Goal: Transaction & Acquisition: Purchase product/service

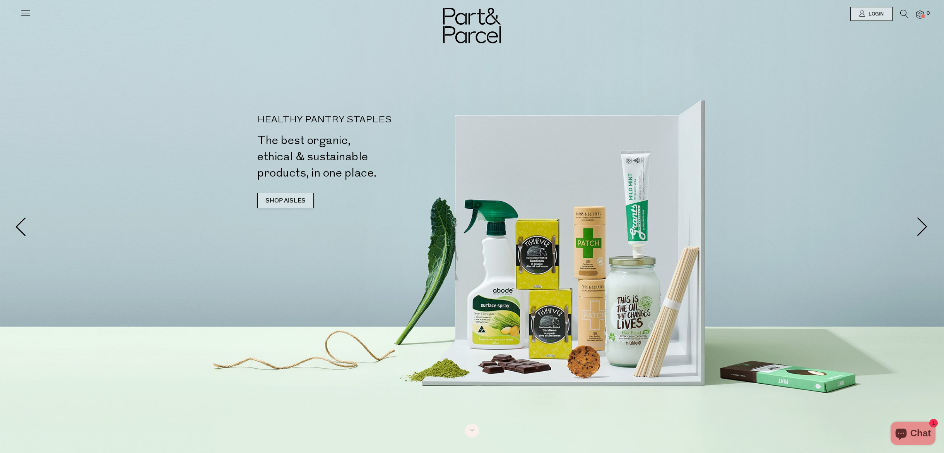
click at [308, 202] on link "SHOP AISLES" at bounding box center [285, 200] width 56 height 15
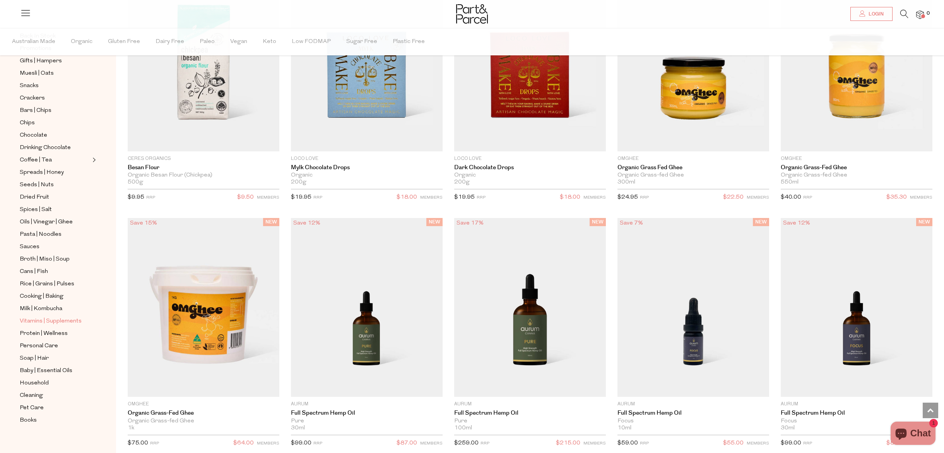
scroll to position [98, 0]
click at [51, 342] on span "Personal Care" at bounding box center [39, 340] width 38 height 9
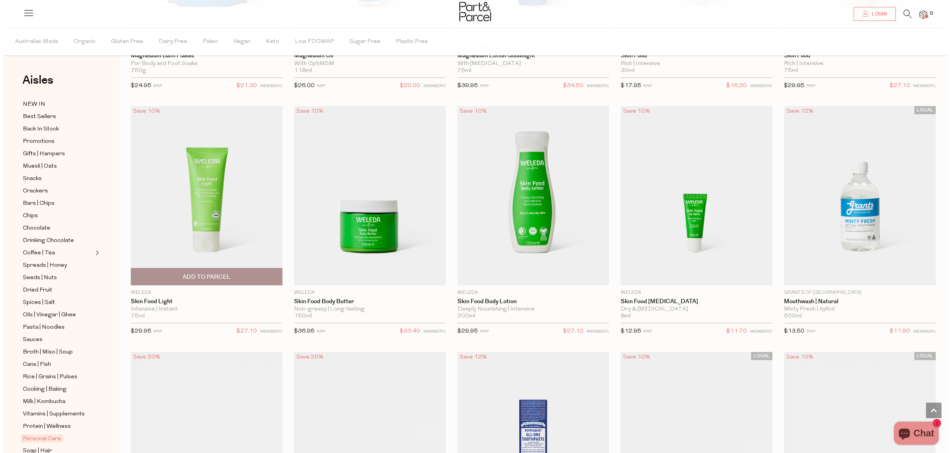
scroll to position [1107, 0]
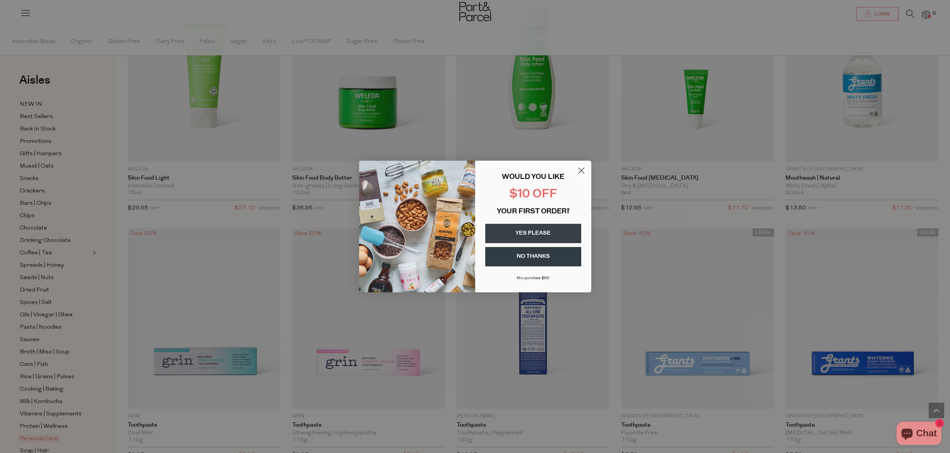
click at [546, 233] on button "YES PLEASE" at bounding box center [533, 233] width 96 height 19
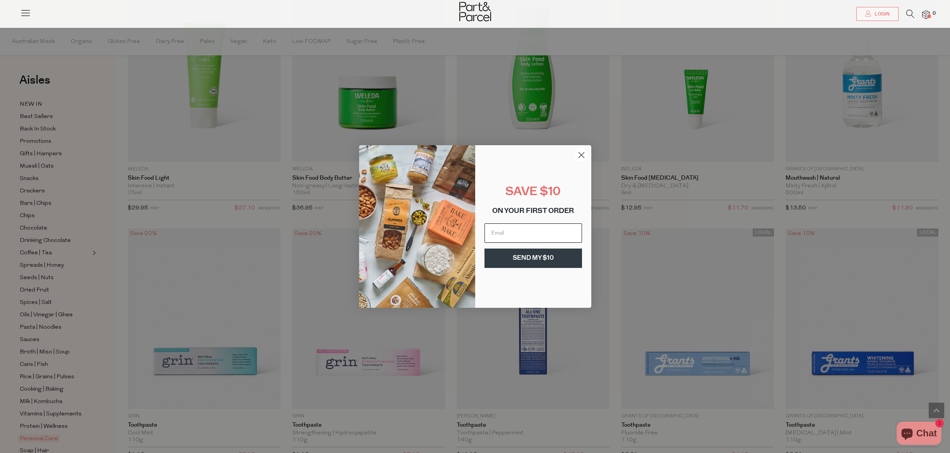
click at [505, 235] on input "Email" at bounding box center [533, 232] width 98 height 19
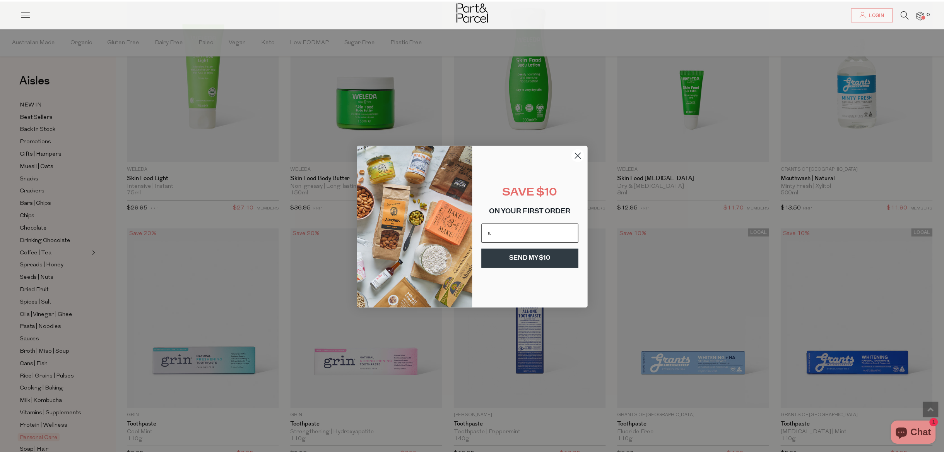
scroll to position [0, 0]
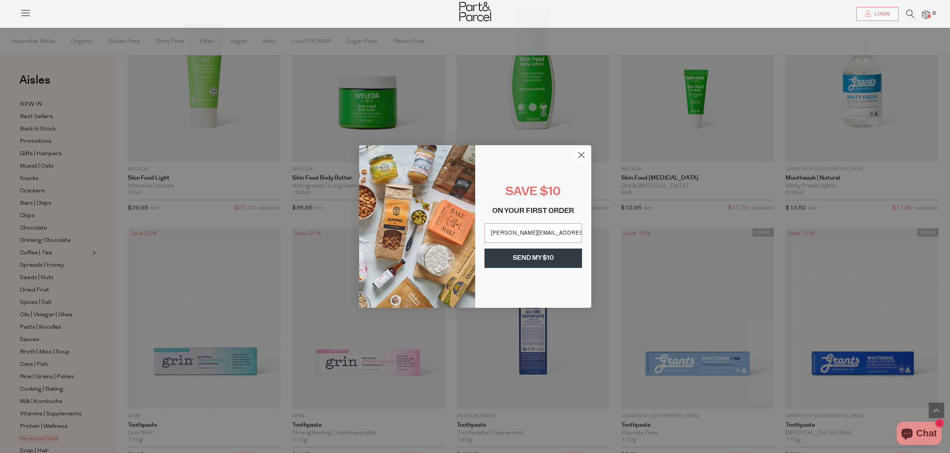
type input "allison_leah@hotmail.com"
click at [515, 261] on button "SEND MY $10" at bounding box center [533, 257] width 98 height 19
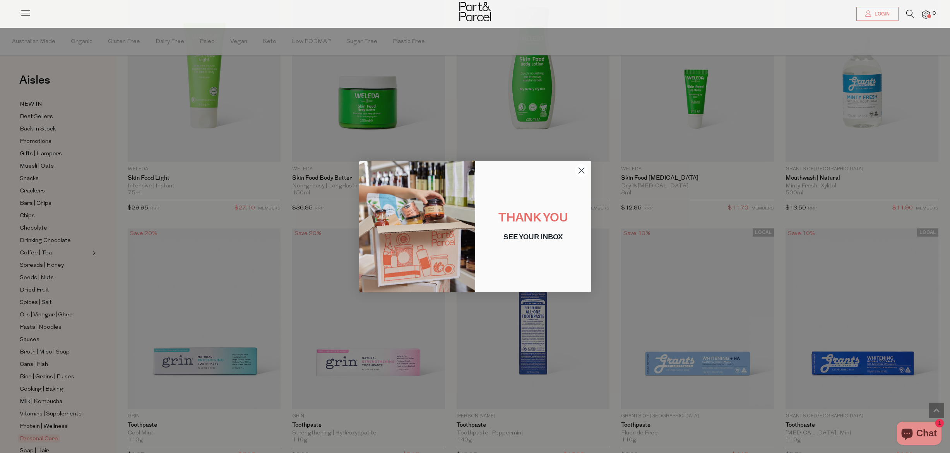
click at [583, 169] on circle "Close dialog" at bounding box center [581, 170] width 13 height 13
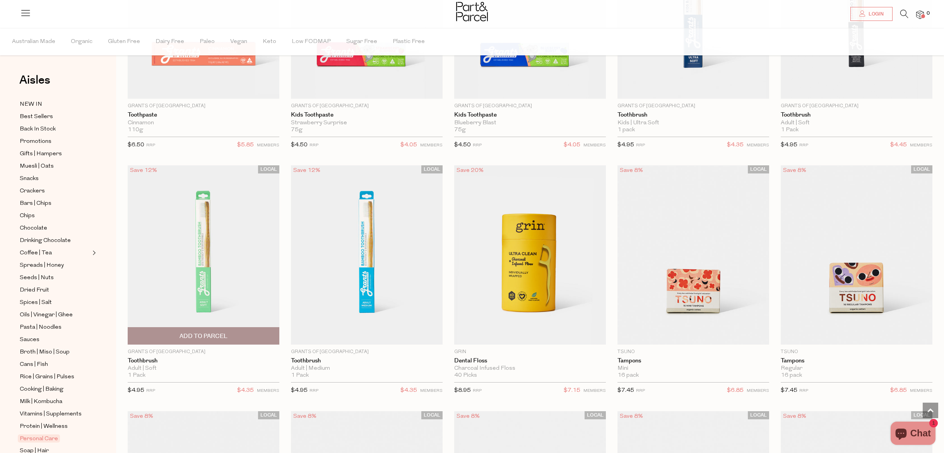
scroll to position [2082, 0]
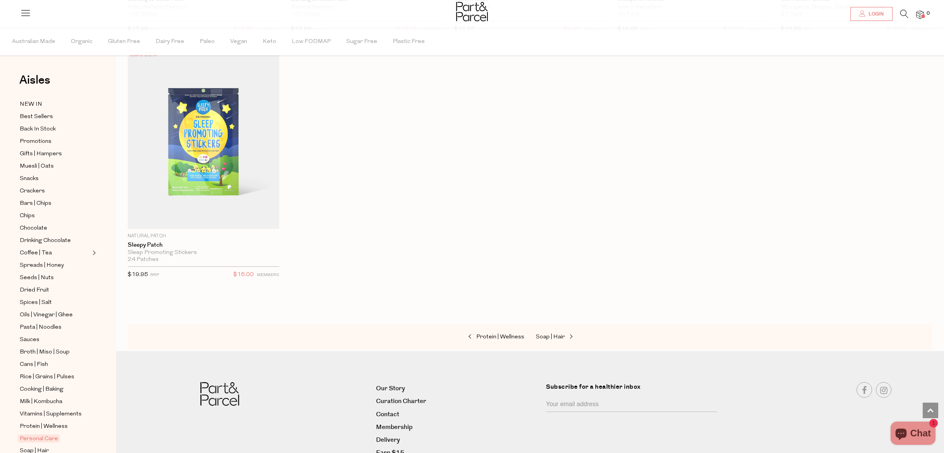
scroll to position [4514, 0]
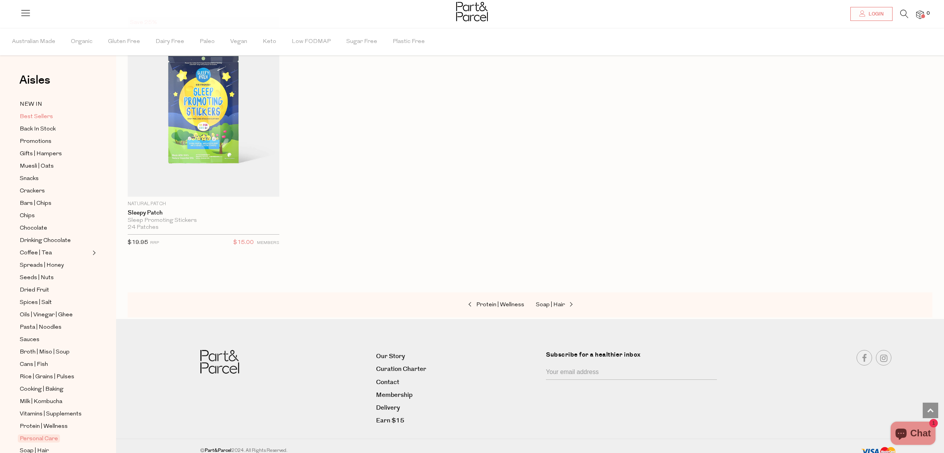
click at [36, 114] on span "Best Sellers" at bounding box center [36, 116] width 33 height 9
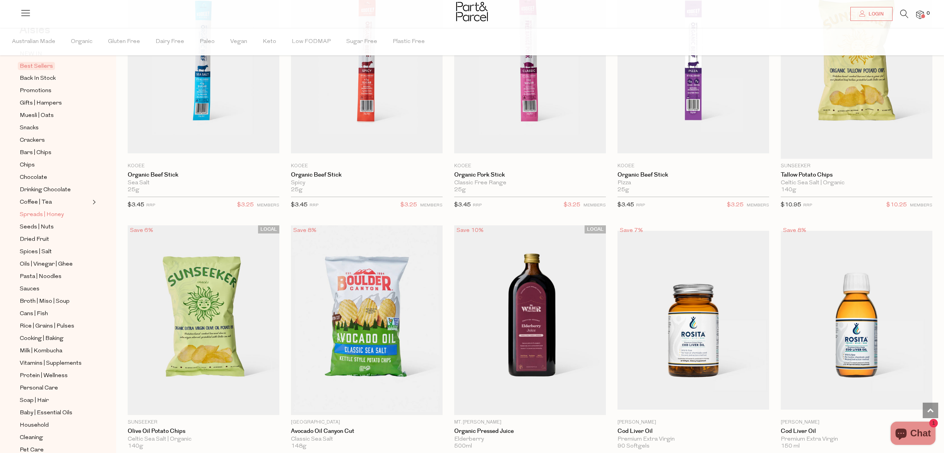
scroll to position [62, 0]
click at [33, 275] on span "Sauces" at bounding box center [30, 277] width 20 height 9
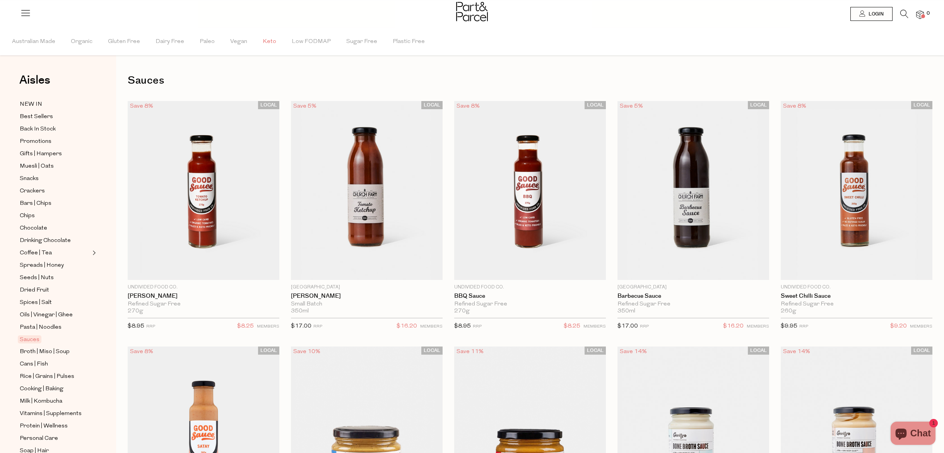
click at [266, 40] on span "Keto" at bounding box center [270, 41] width 14 height 27
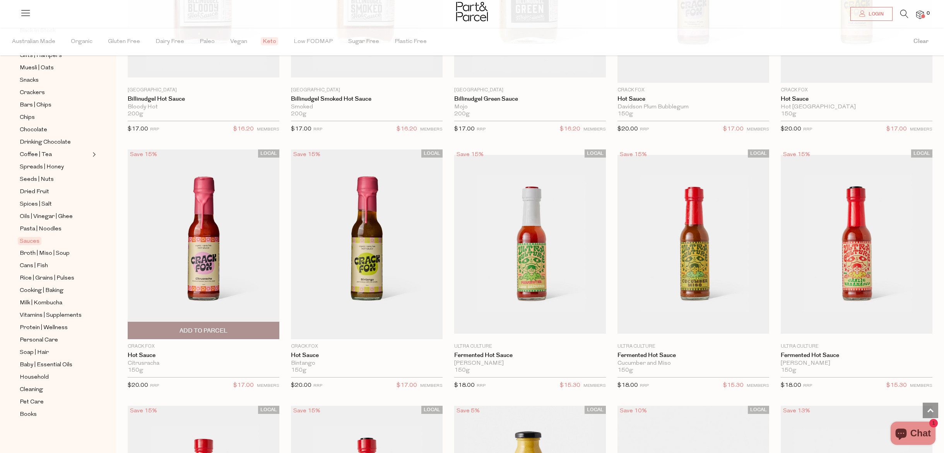
scroll to position [1309, 0]
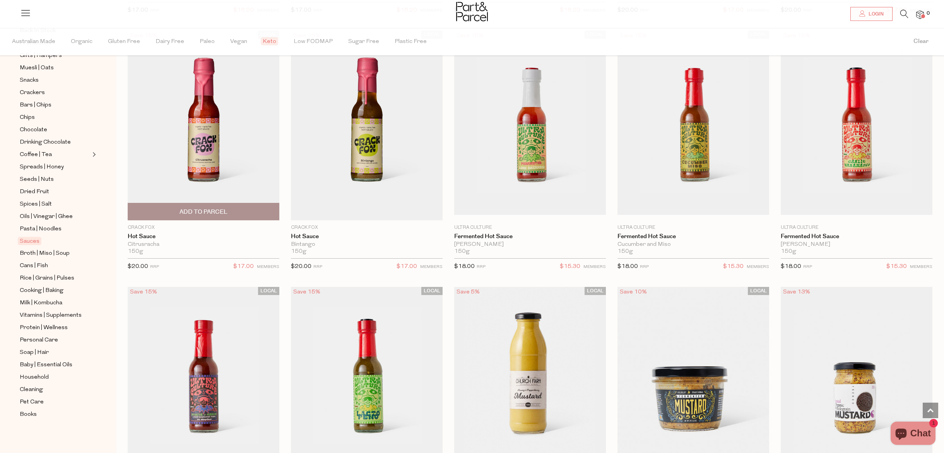
click at [190, 258] on div "$20.00 RRP $17.00 MEMBERS" at bounding box center [204, 266] width 152 height 17
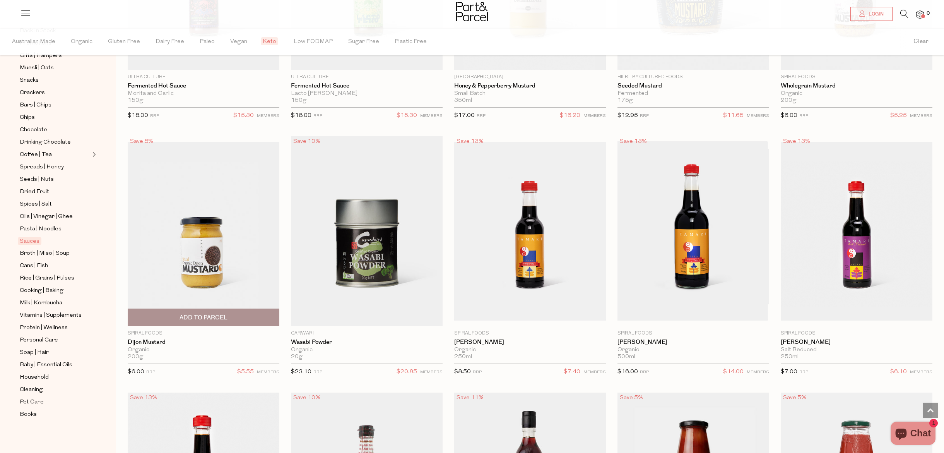
scroll to position [1813, 0]
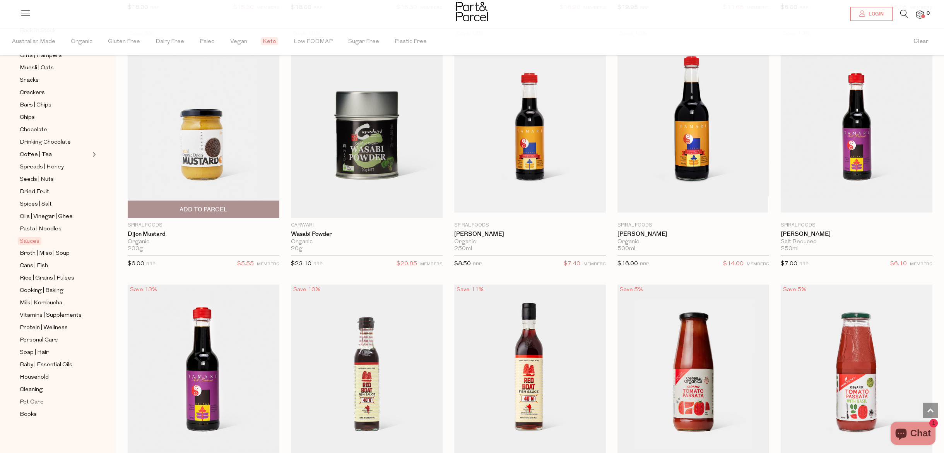
click at [209, 207] on span "Add To Parcel" at bounding box center [204, 209] width 48 height 8
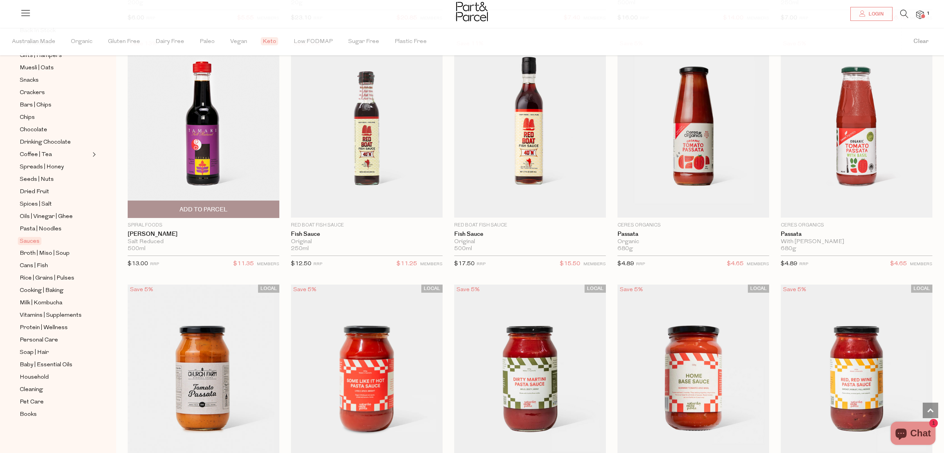
scroll to position [2167, 0]
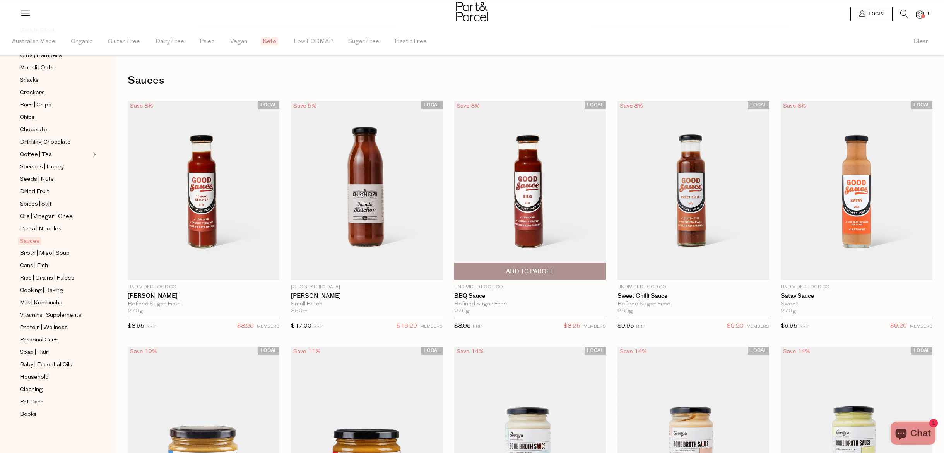
click at [532, 273] on span "Add To Parcel" at bounding box center [530, 271] width 48 height 8
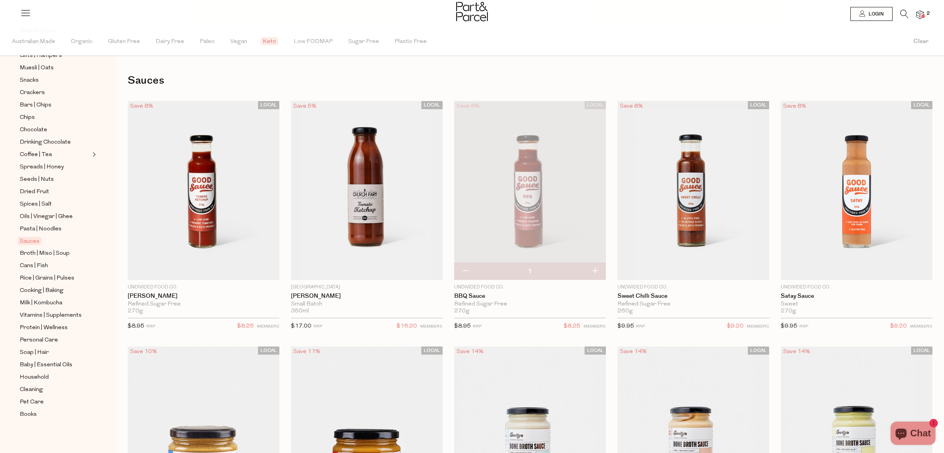
click at [902, 12] on icon at bounding box center [904, 14] width 8 height 9
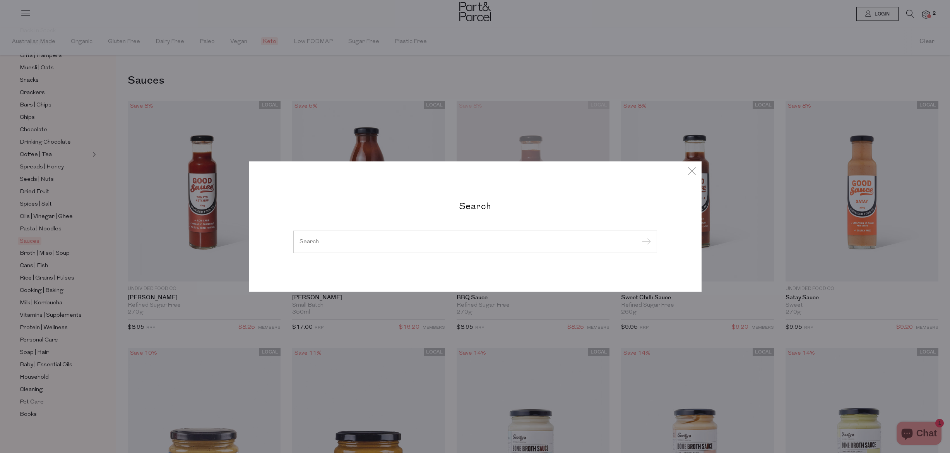
click at [407, 238] on div at bounding box center [475, 242] width 364 height 22
click at [400, 241] on input "search" at bounding box center [475, 242] width 351 height 6
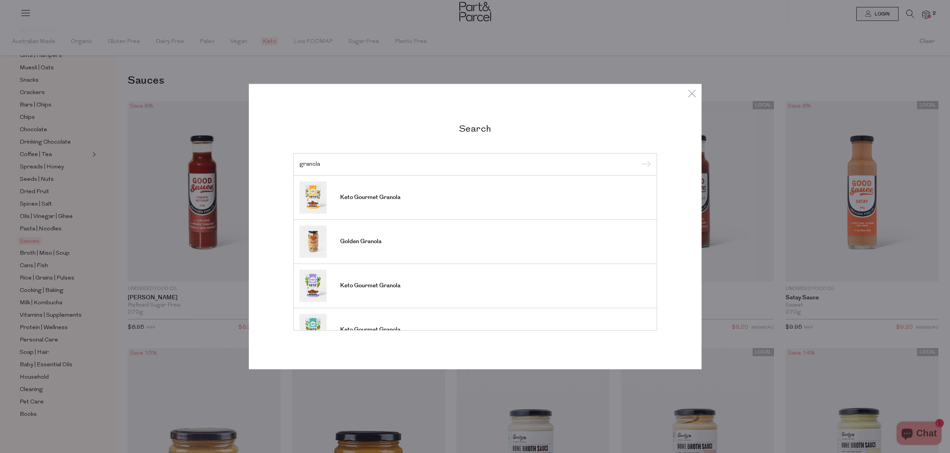
type input "granola"
click at [645, 165] on input "submit" at bounding box center [645, 165] width 12 height 12
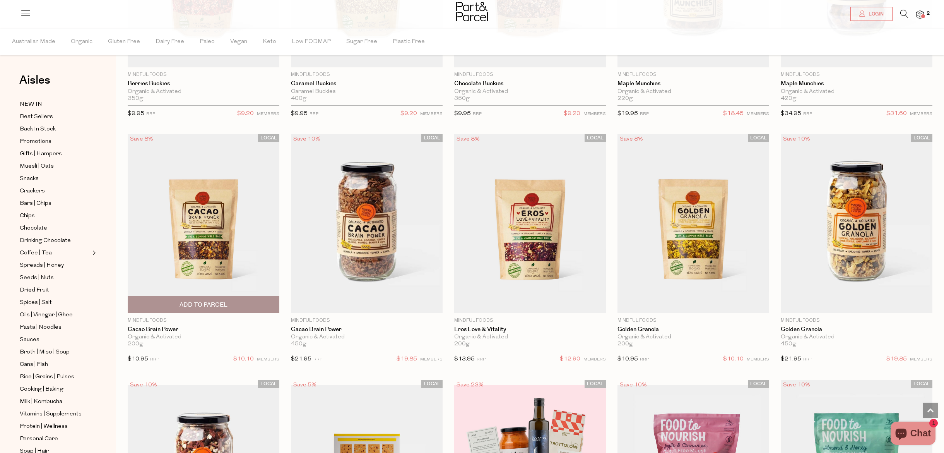
scroll to position [755, 0]
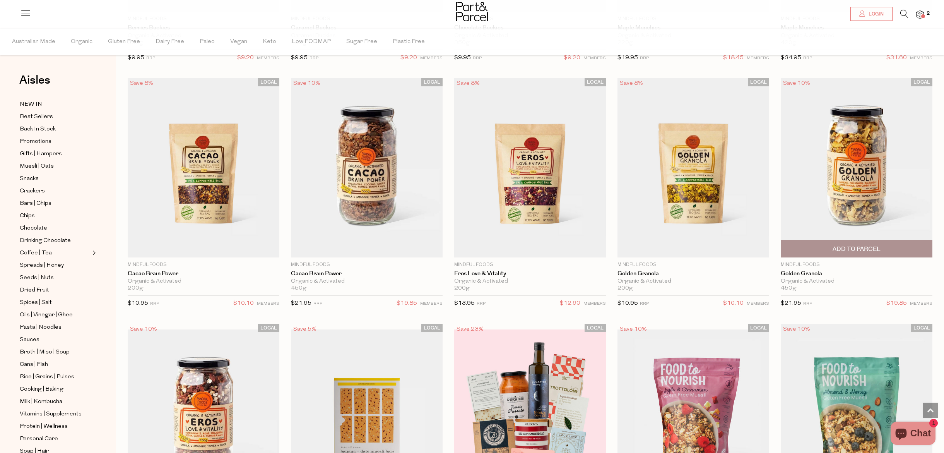
click at [853, 245] on span "Add To Parcel" at bounding box center [857, 249] width 48 height 8
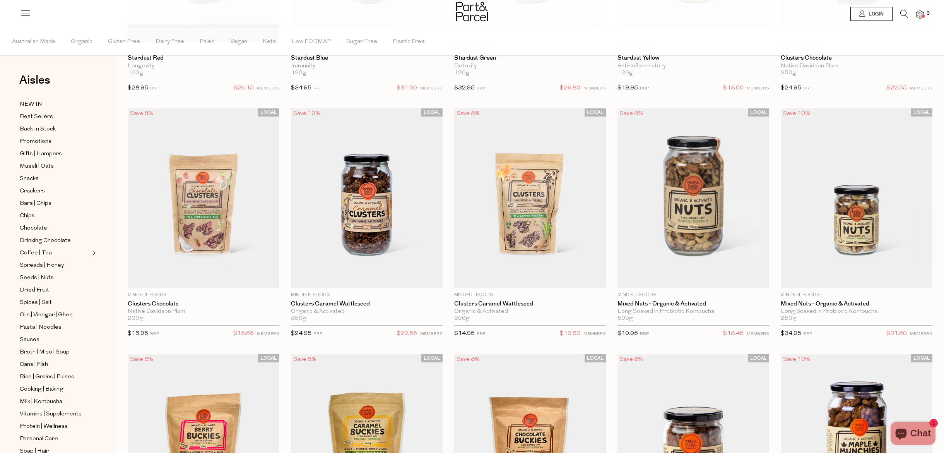
scroll to position [0, 0]
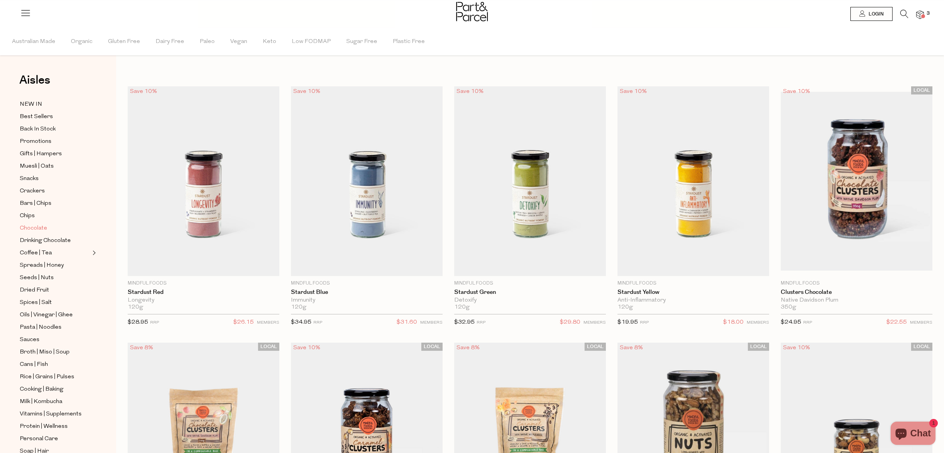
click at [45, 225] on span "Chocolate" at bounding box center [33, 228] width 27 height 9
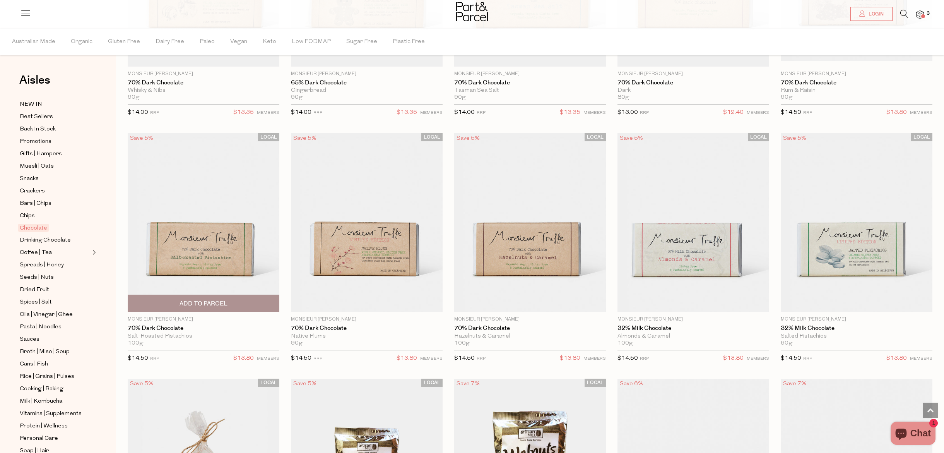
scroll to position [1261, 0]
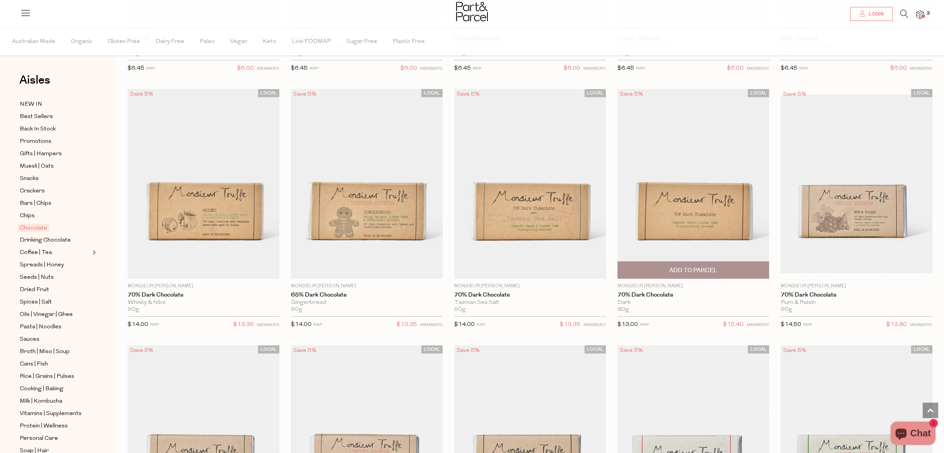
click at [689, 266] on span "Add To Parcel" at bounding box center [693, 270] width 48 height 8
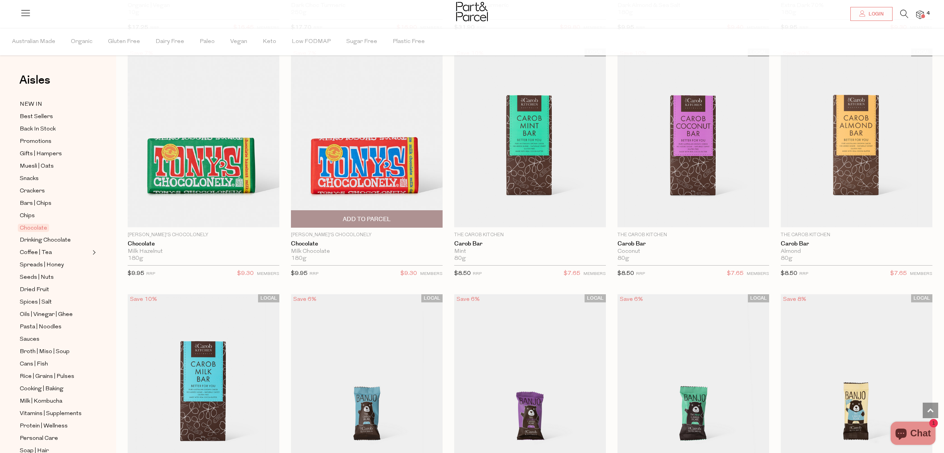
scroll to position [2118, 0]
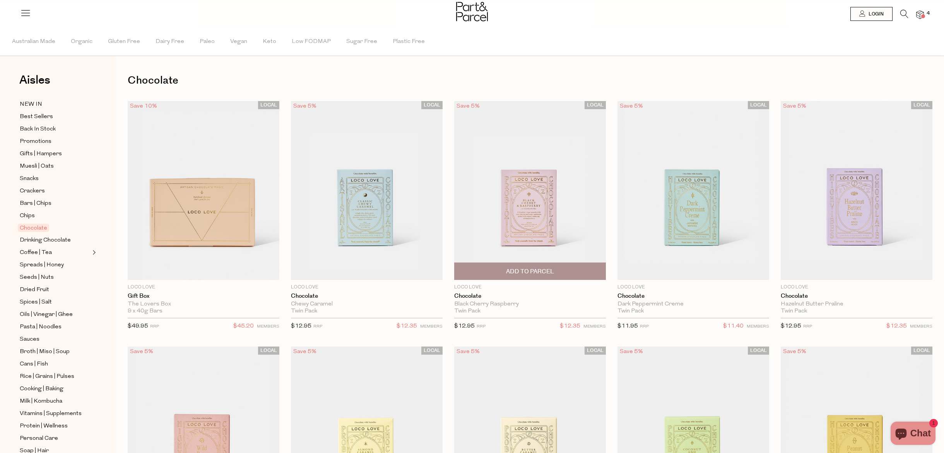
click at [545, 270] on span "Add To Parcel" at bounding box center [530, 271] width 48 height 8
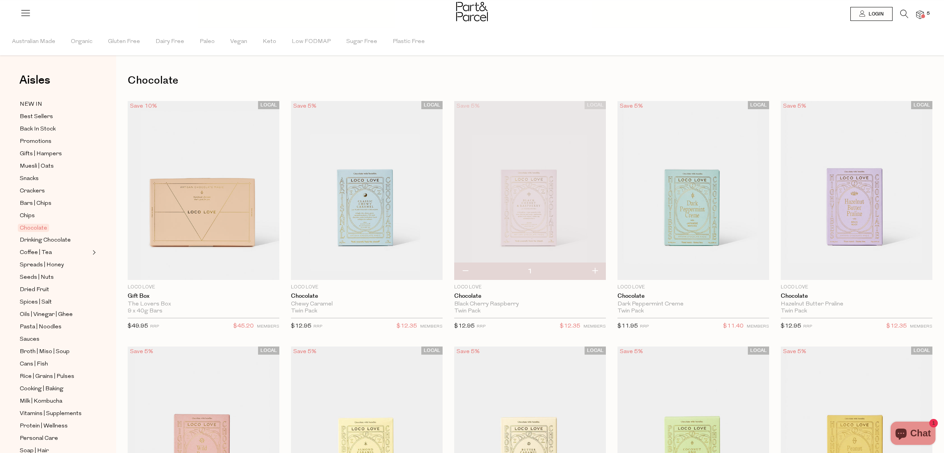
click at [901, 12] on icon at bounding box center [904, 14] width 8 height 9
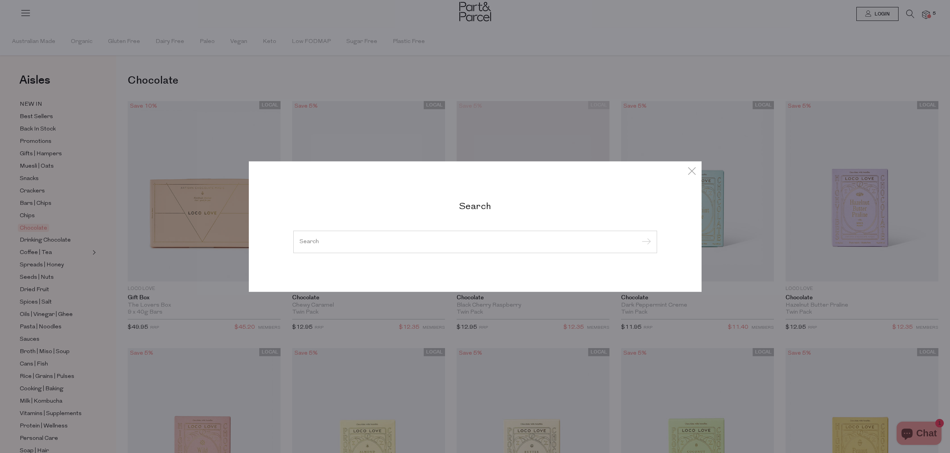
click at [450, 238] on div at bounding box center [475, 242] width 364 height 22
click at [447, 240] on input "search" at bounding box center [475, 242] width 351 height 6
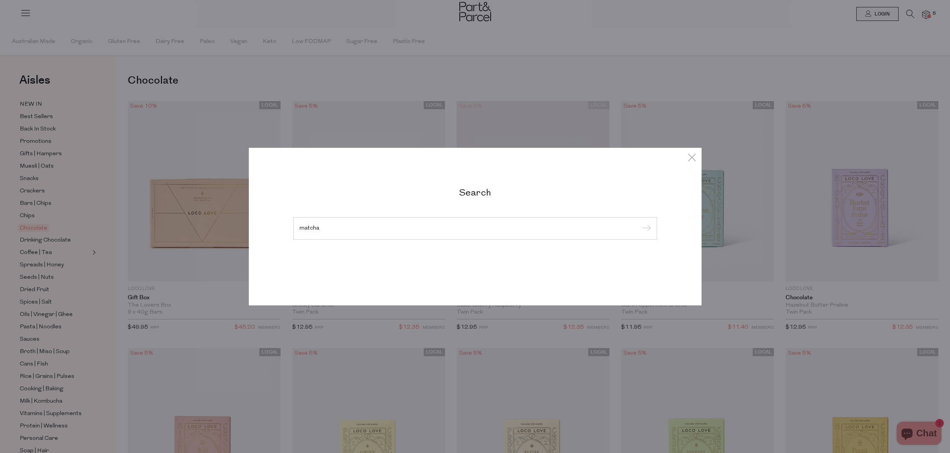
type input "matcha"
click at [645, 228] on input "submit" at bounding box center [645, 229] width 12 height 12
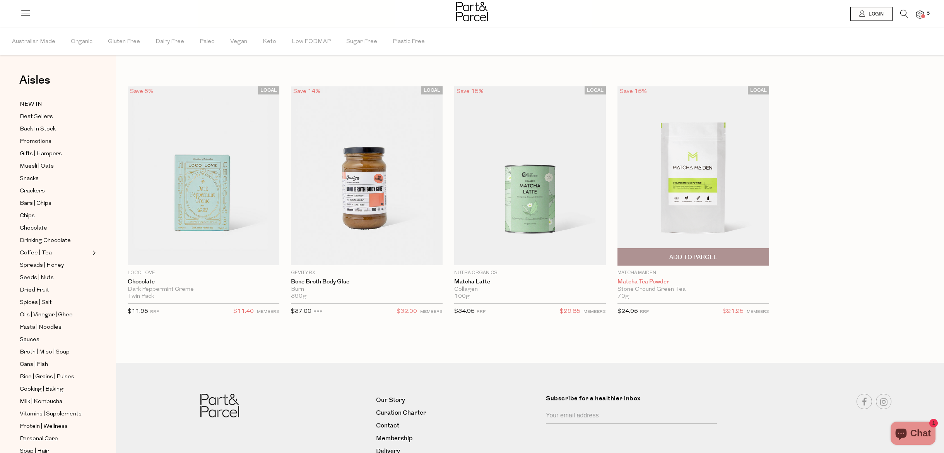
click at [664, 283] on link "Matcha Tea Powder" at bounding box center [694, 281] width 152 height 7
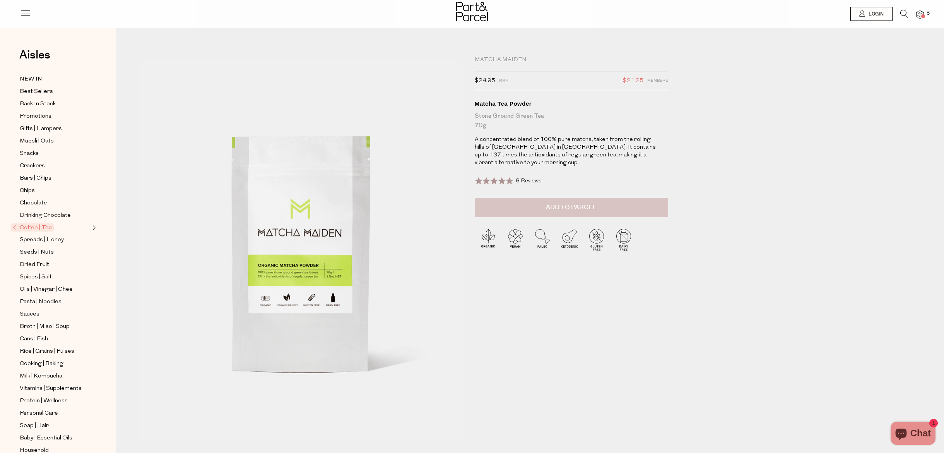
click at [633, 202] on button "Add to Parcel" at bounding box center [571, 207] width 193 height 19
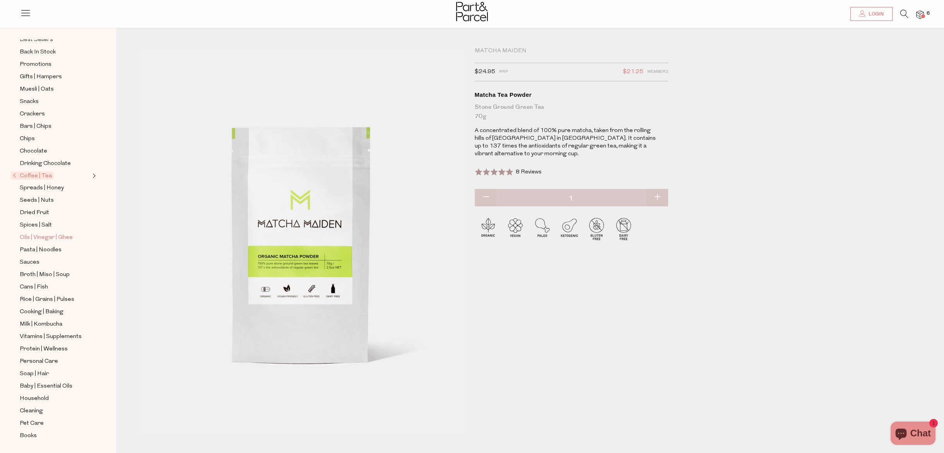
scroll to position [12, 0]
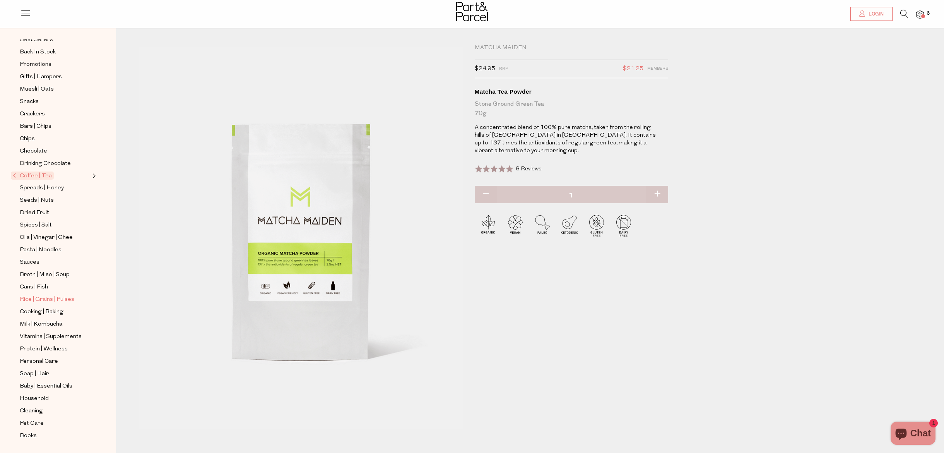
click at [50, 299] on span "Rice | Grains | Pulses" at bounding box center [47, 299] width 55 height 9
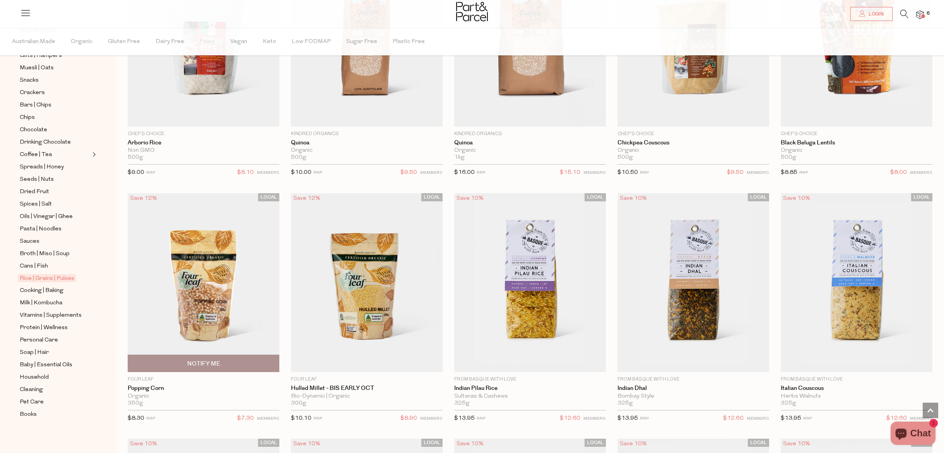
scroll to position [950, 0]
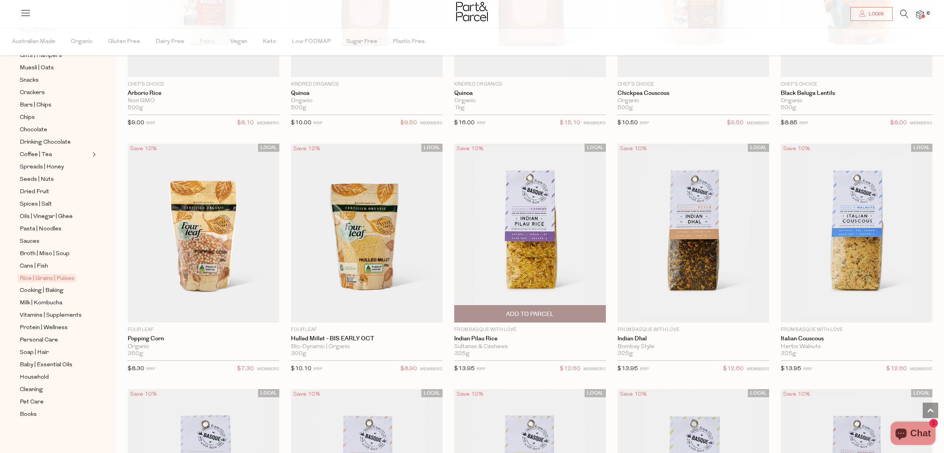
click at [519, 263] on img at bounding box center [530, 233] width 152 height 179
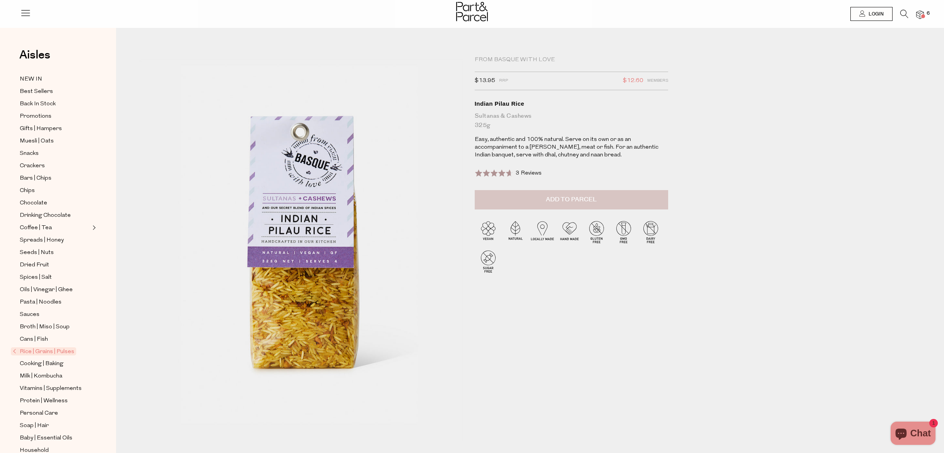
click at [576, 199] on span "Add to Parcel" at bounding box center [571, 199] width 51 height 9
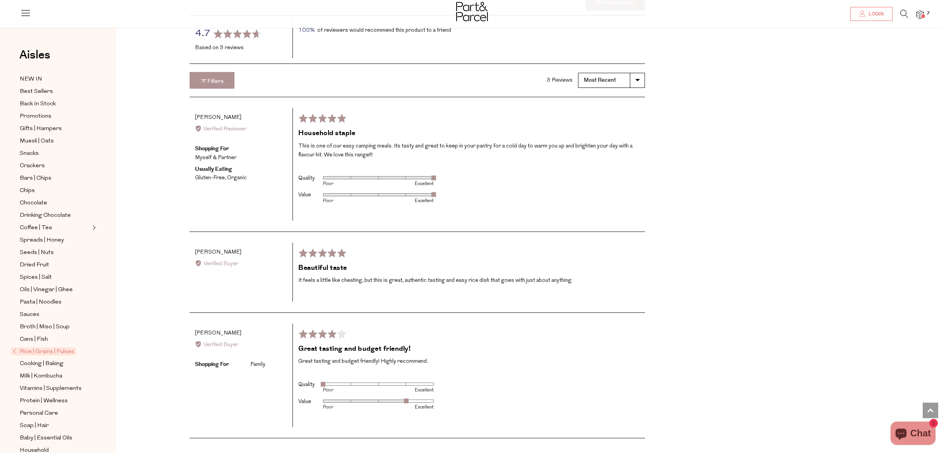
scroll to position [1119, 0]
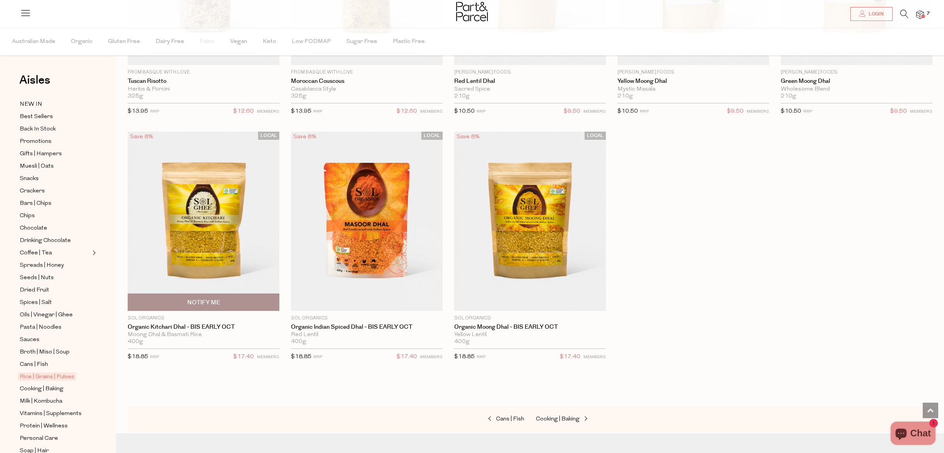
scroll to position [1769, 0]
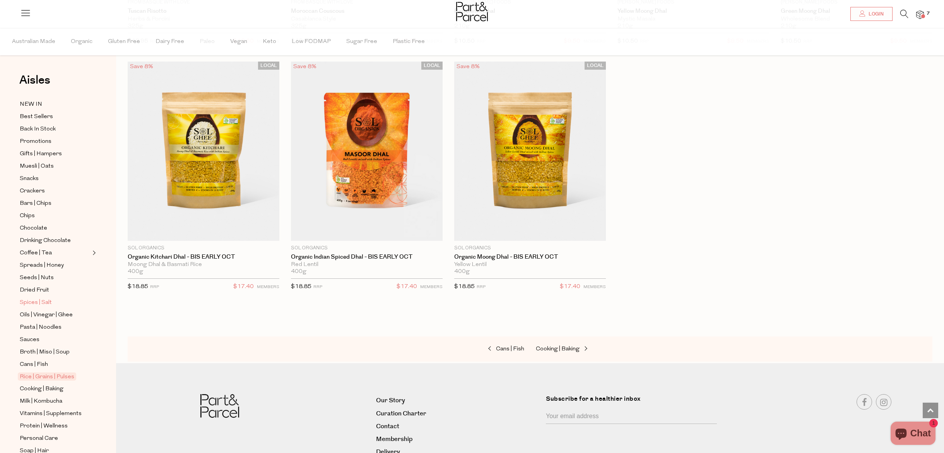
click at [43, 304] on span "Spices | Salt" at bounding box center [36, 302] width 32 height 9
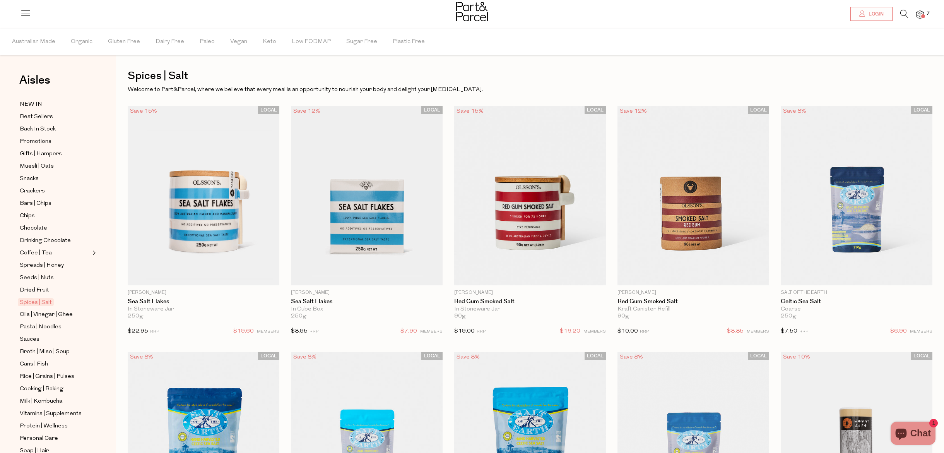
scroll to position [9, 0]
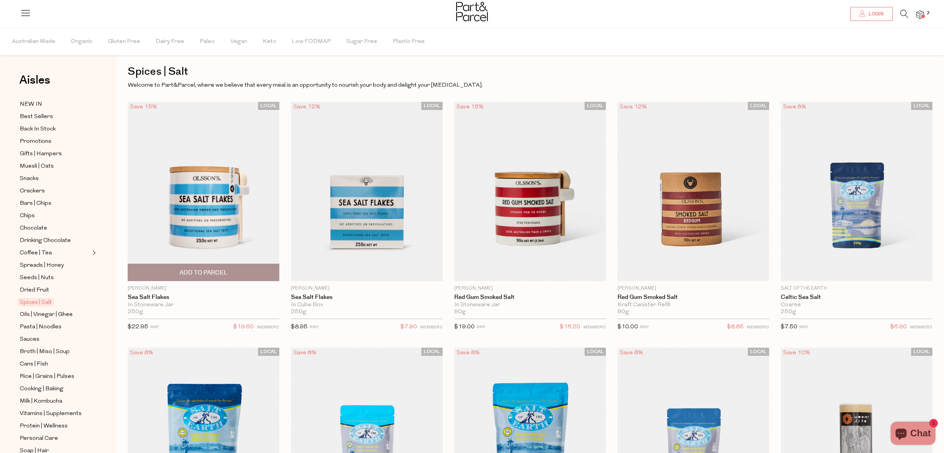
click at [207, 276] on span "Add To Parcel" at bounding box center [204, 273] width 48 height 8
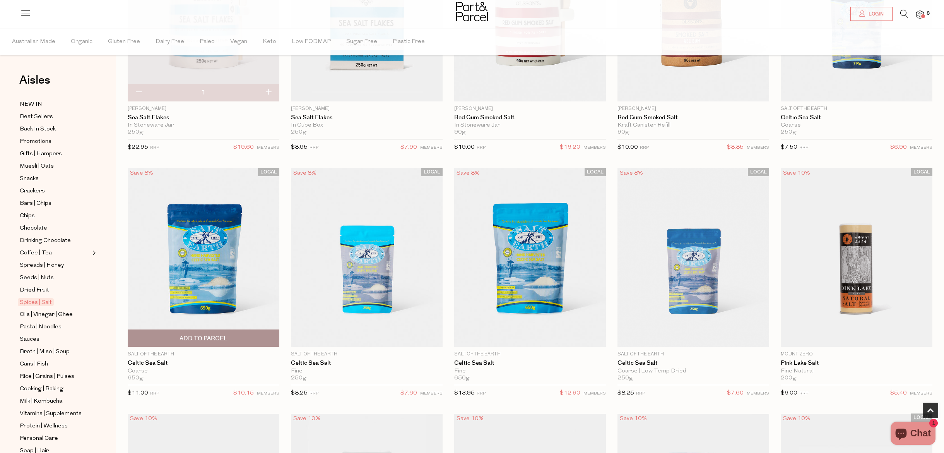
scroll to position [0, 0]
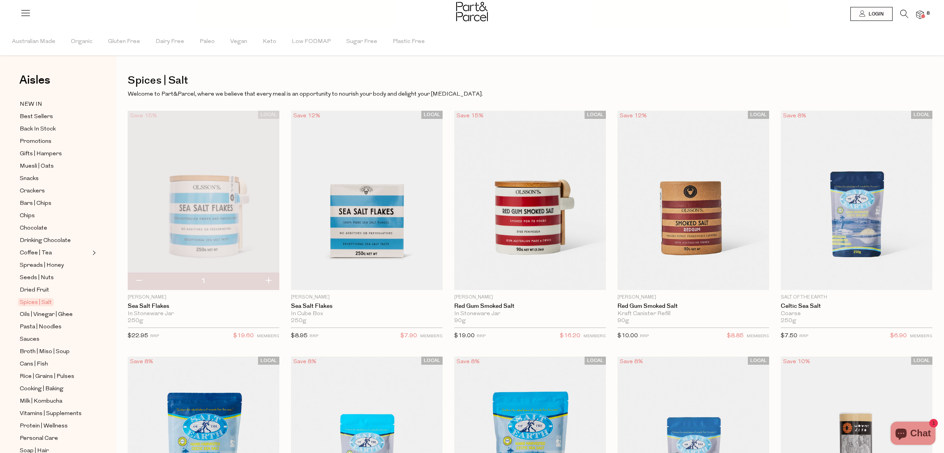
click at [137, 280] on button "button" at bounding box center [139, 280] width 22 height 17
type input "0"
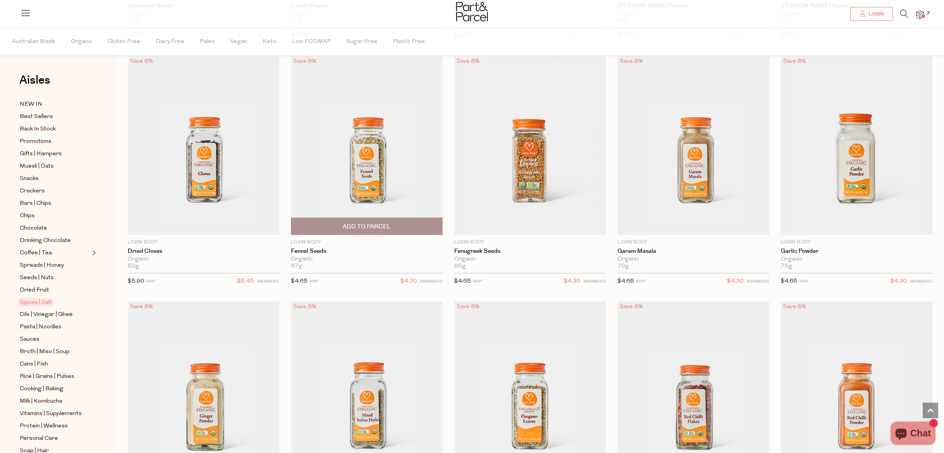
scroll to position [2089, 0]
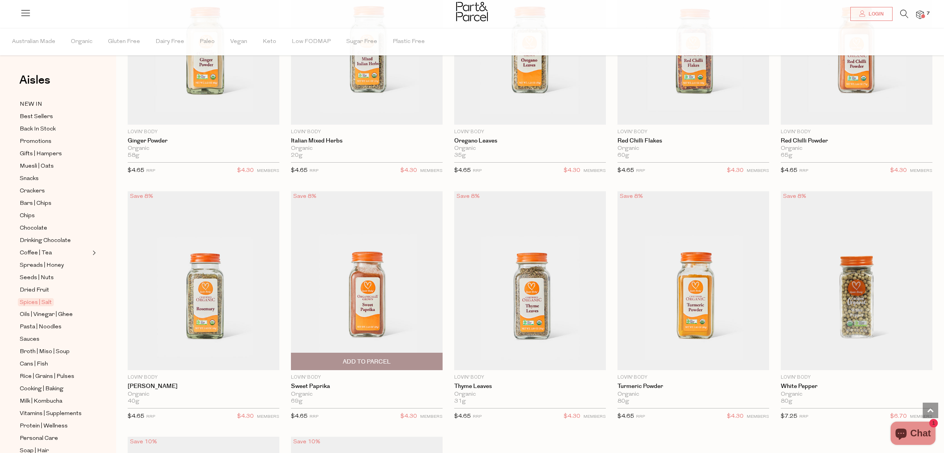
scroll to position [2429, 0]
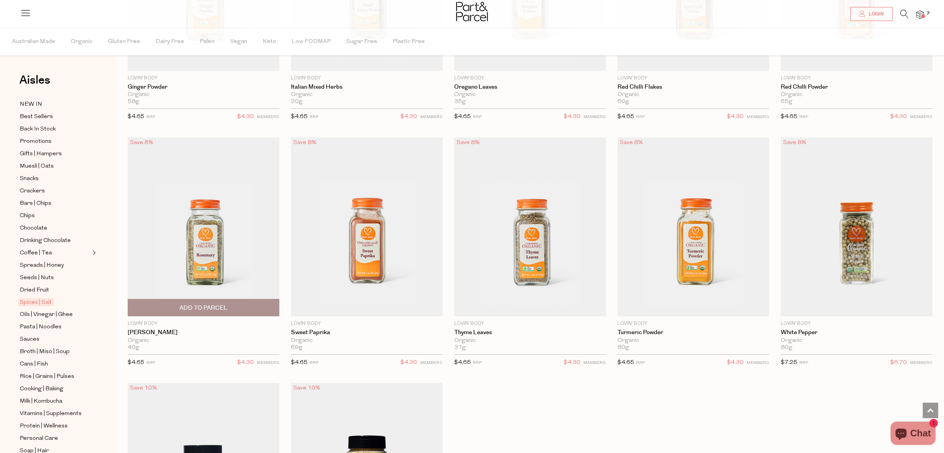
click at [209, 305] on span "Add To Parcel" at bounding box center [204, 308] width 48 height 8
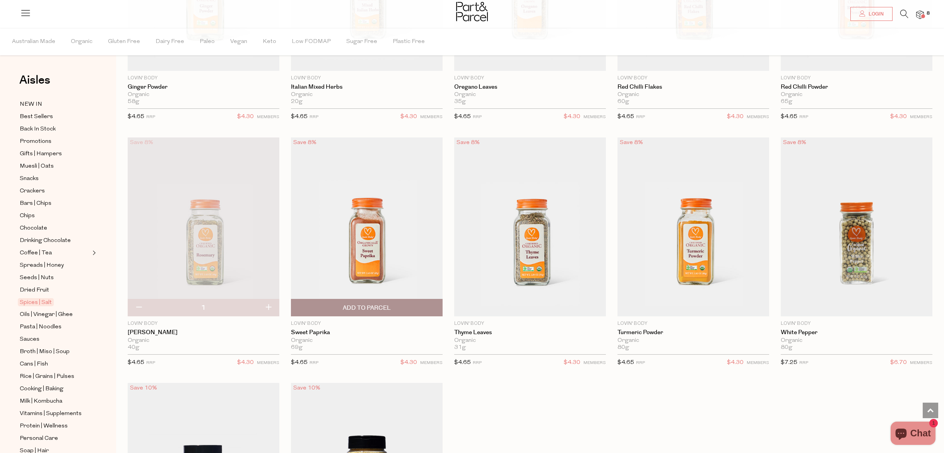
scroll to position [2329, 0]
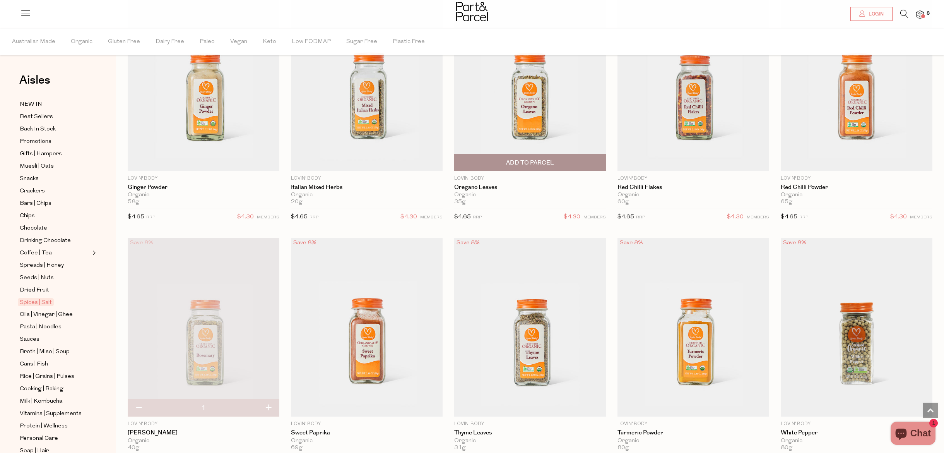
click at [513, 159] on span "Add To Parcel" at bounding box center [530, 163] width 48 height 8
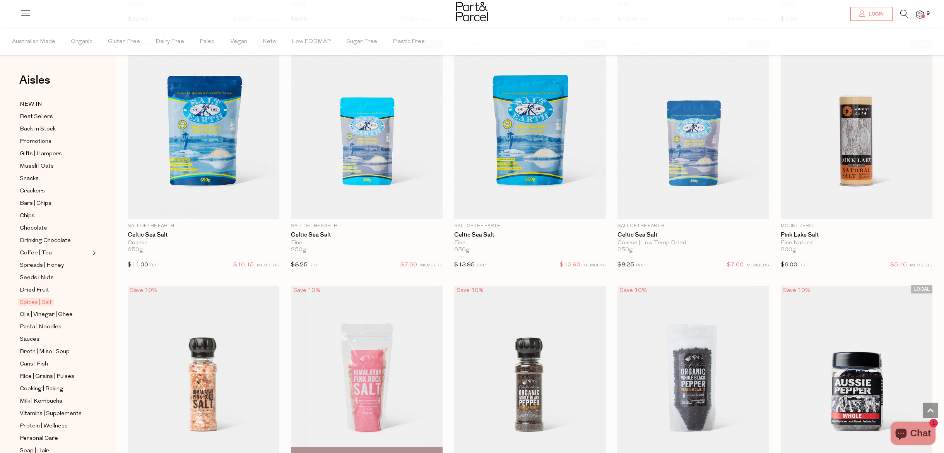
scroll to position [203, 0]
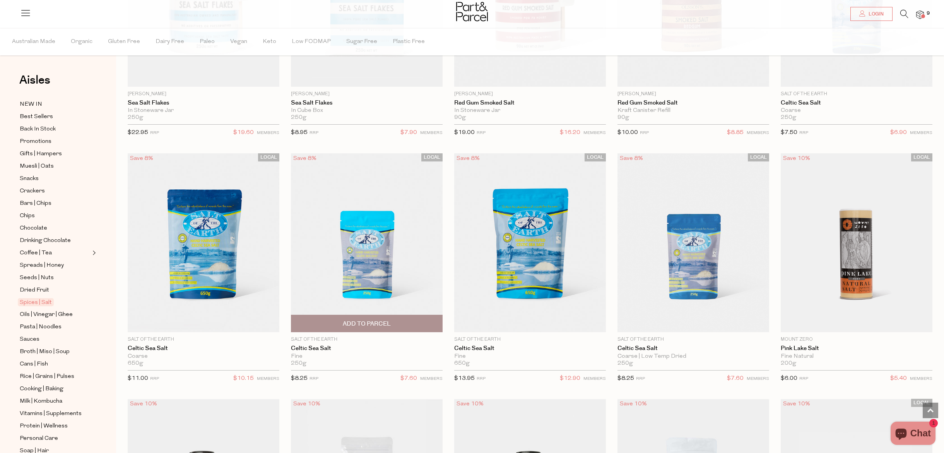
click at [363, 322] on span "Add To Parcel" at bounding box center [367, 324] width 48 height 8
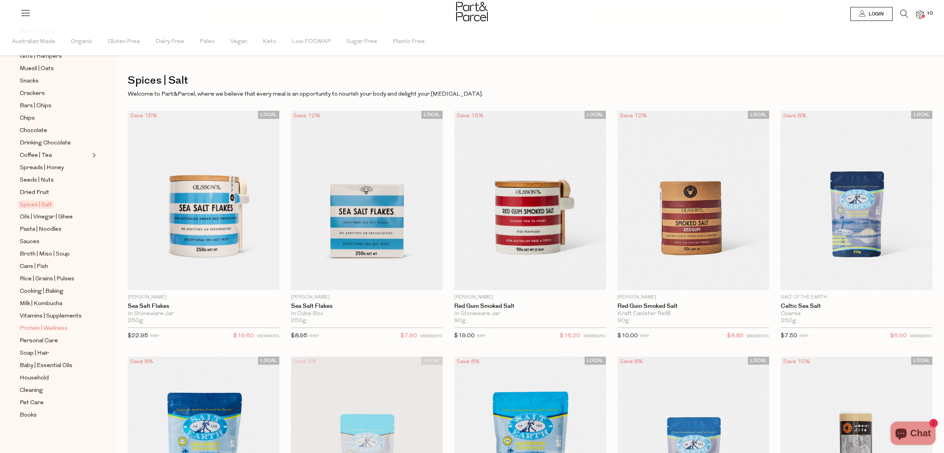
scroll to position [98, 0]
click at [41, 353] on span "Soap | Hair" at bounding box center [34, 352] width 29 height 9
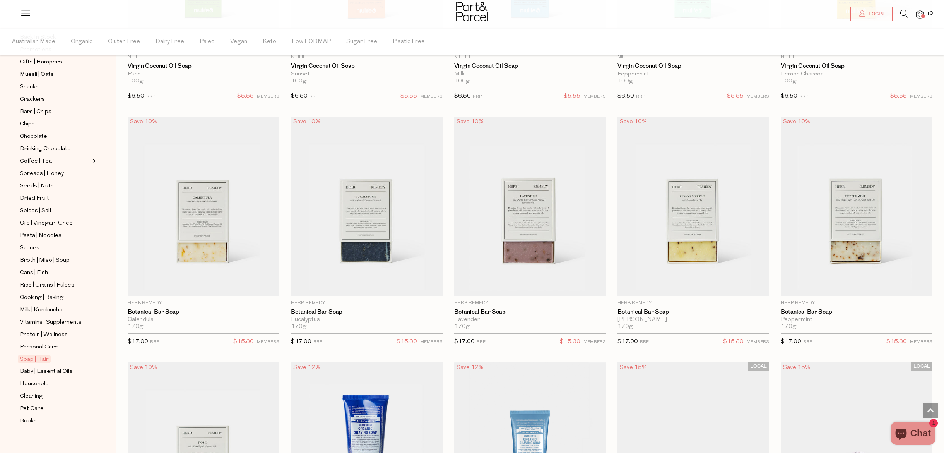
scroll to position [1385, 0]
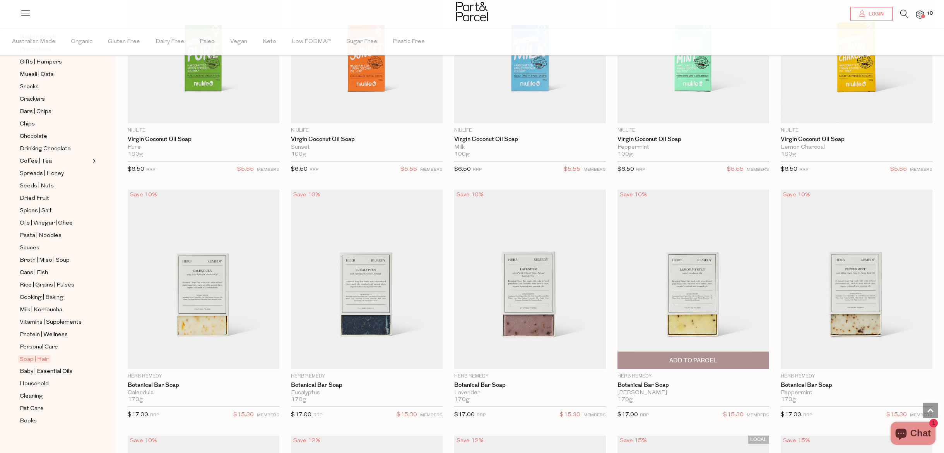
click at [712, 356] on span "Add To Parcel" at bounding box center [693, 360] width 48 height 8
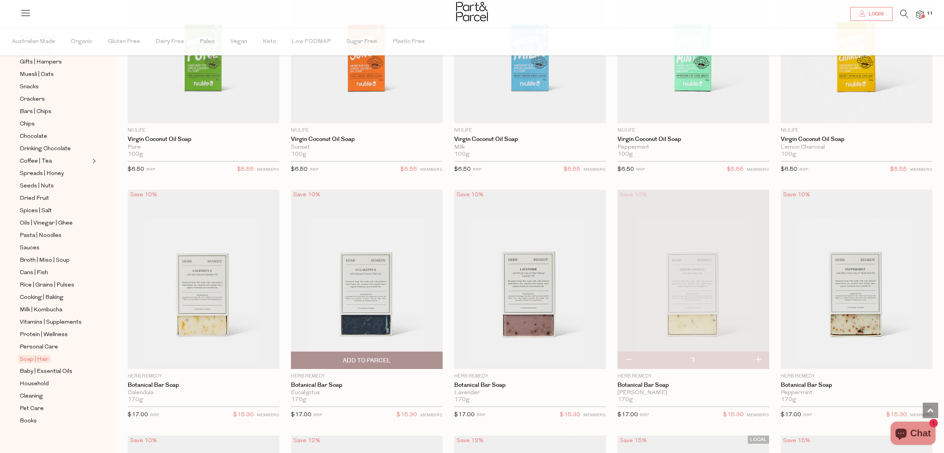
click at [389, 359] on span "Add To Parcel" at bounding box center [367, 360] width 48 height 8
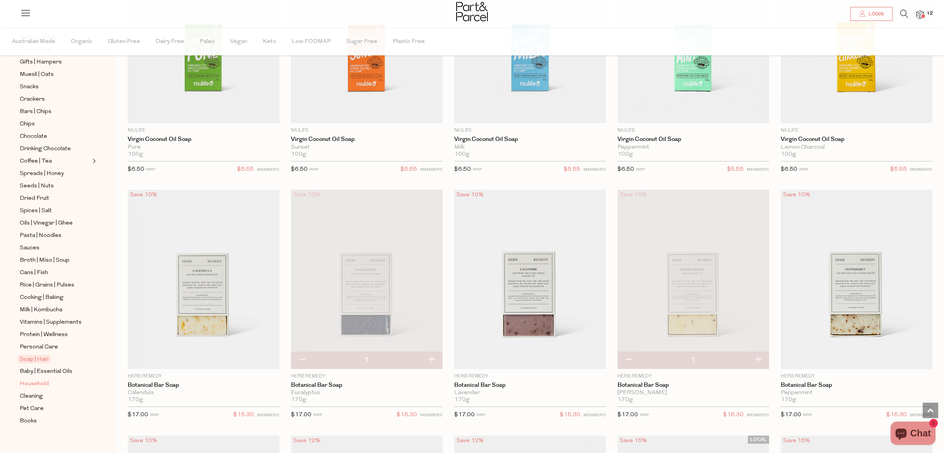
click at [39, 383] on span "Household" at bounding box center [34, 383] width 29 height 9
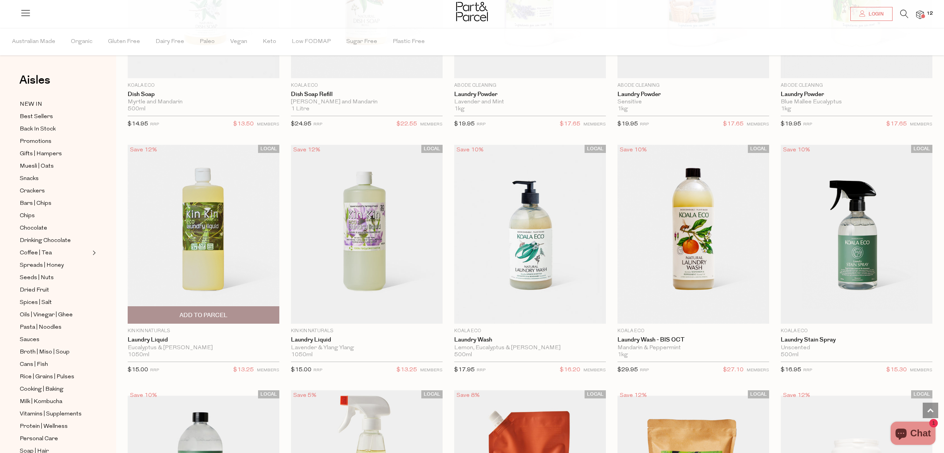
scroll to position [2049, 0]
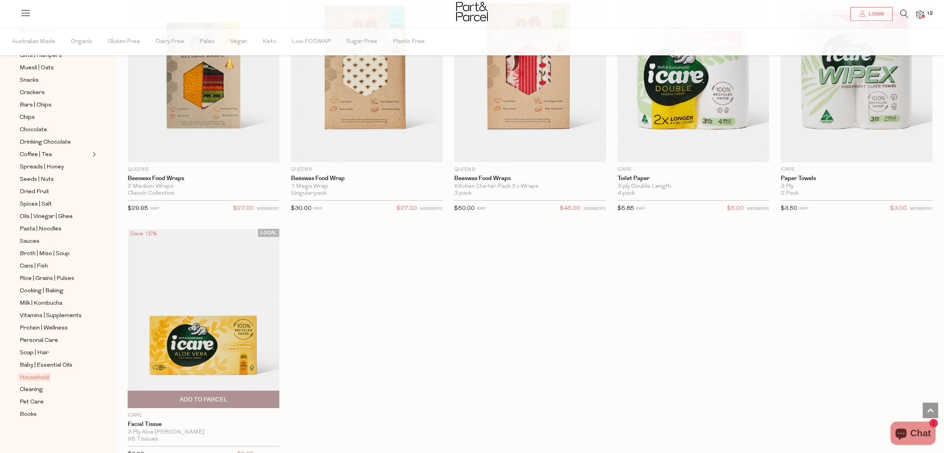
scroll to position [3898, 0]
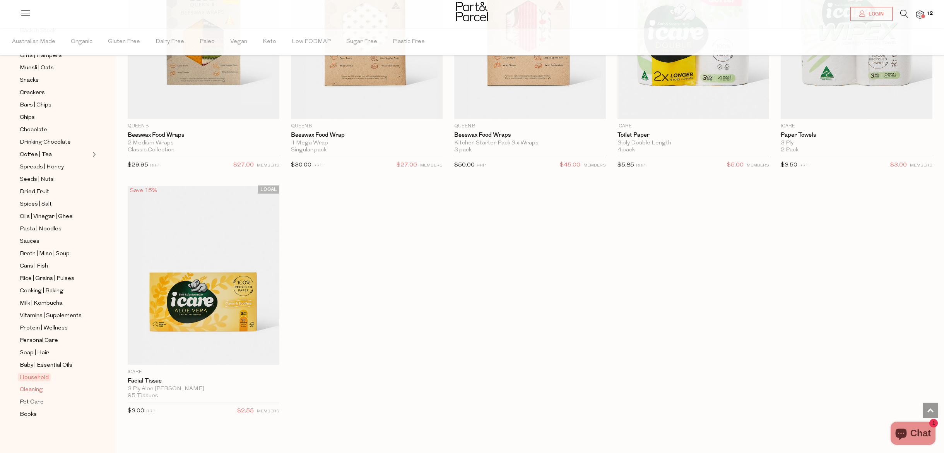
click at [39, 387] on span "Cleaning" at bounding box center [31, 389] width 23 height 9
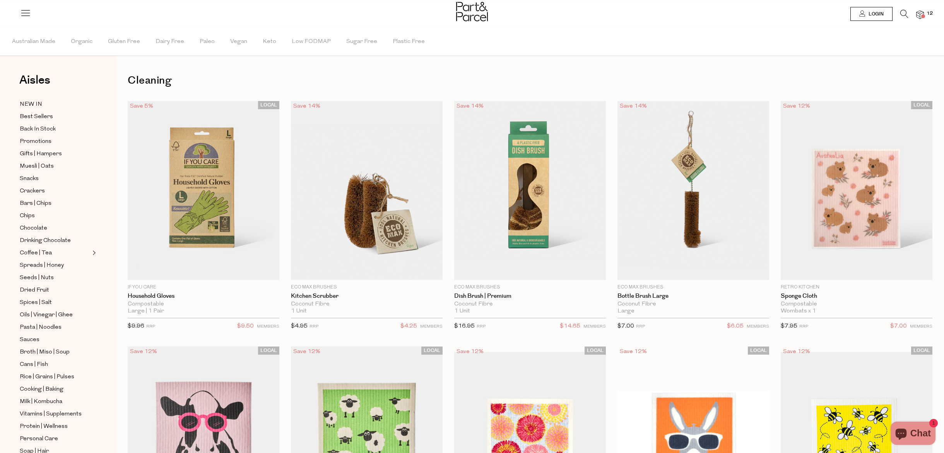
click at [902, 13] on icon at bounding box center [904, 14] width 8 height 9
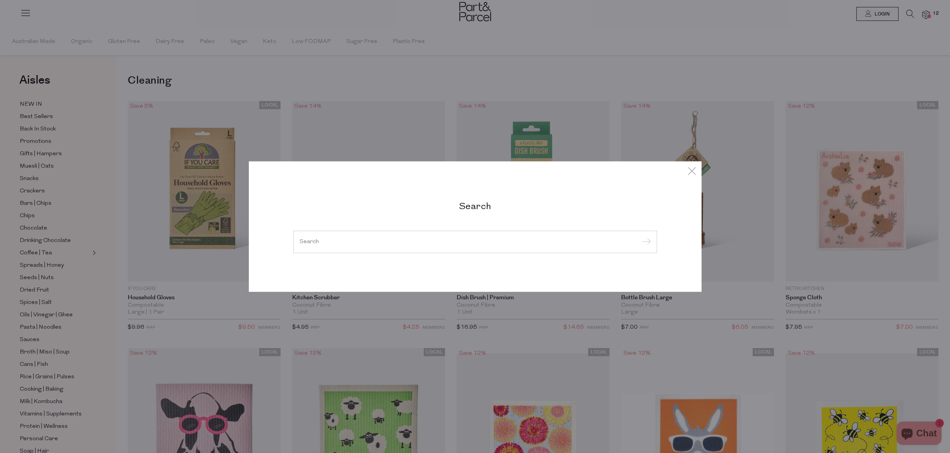
click at [399, 240] on input "search" at bounding box center [475, 242] width 351 height 6
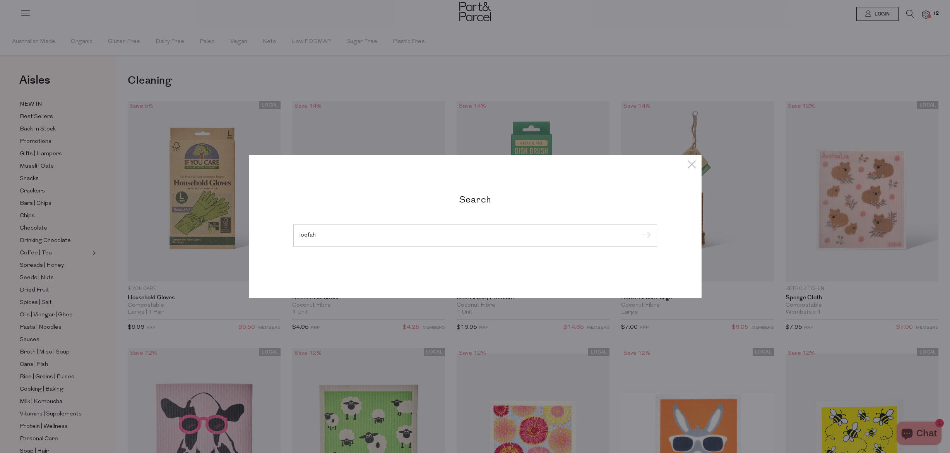
type input "loofah"
click at [645, 236] on input "submit" at bounding box center [645, 236] width 12 height 12
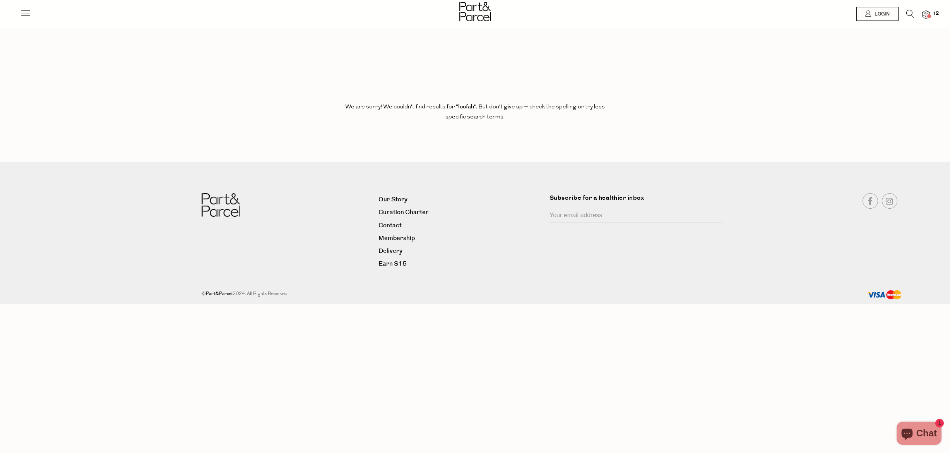
click at [27, 12] on icon at bounding box center [25, 12] width 11 height 11
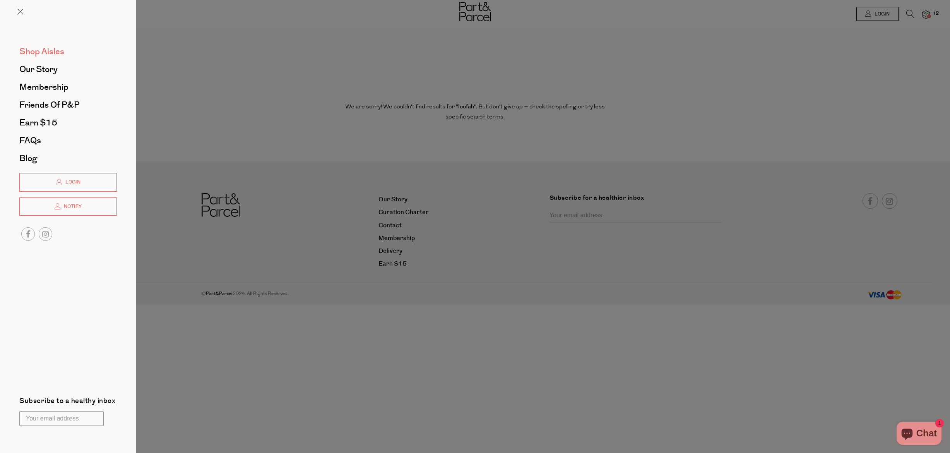
click at [46, 51] on span "Shop Aisles" at bounding box center [41, 51] width 45 height 12
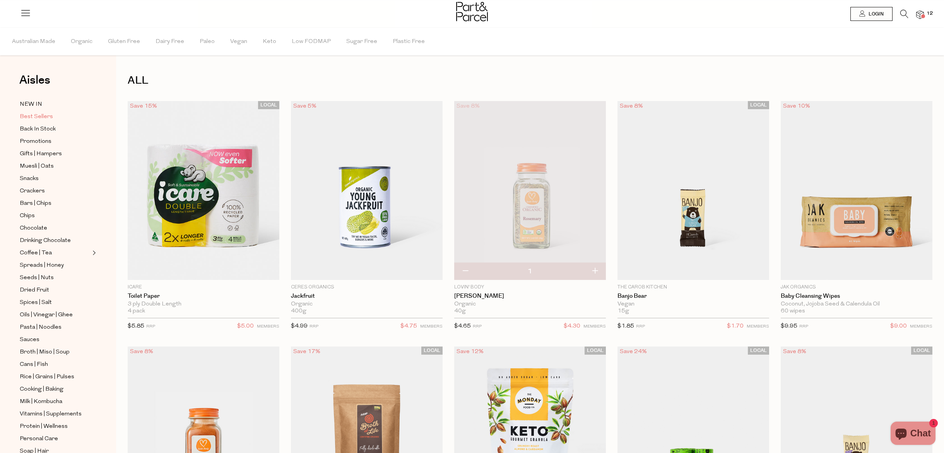
click at [39, 116] on span "Best Sellers" at bounding box center [36, 116] width 33 height 9
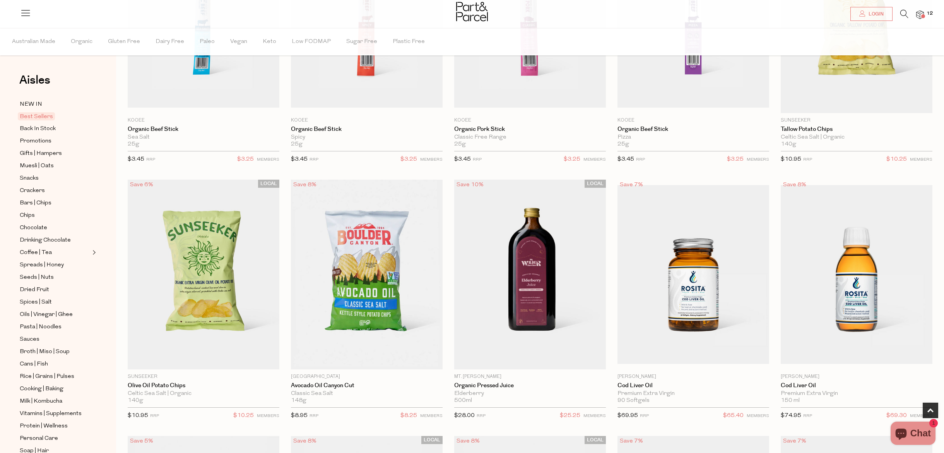
scroll to position [278, 0]
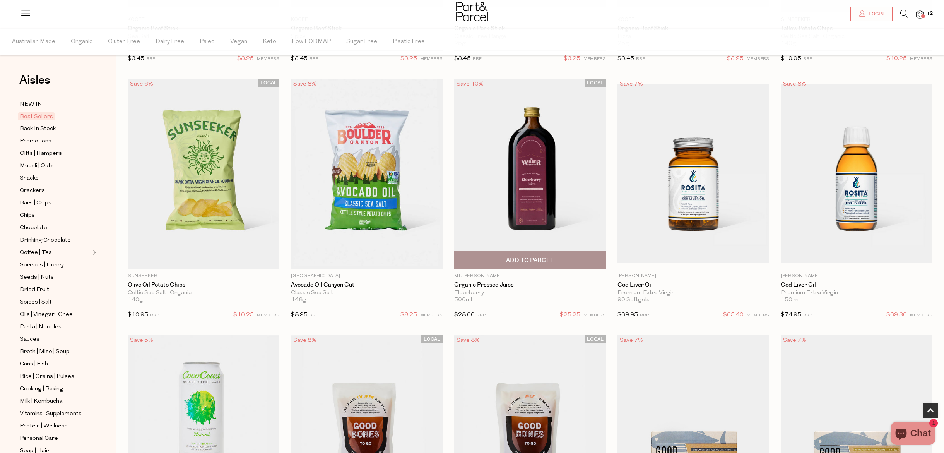
click at [553, 264] on span "Add To Parcel" at bounding box center [530, 260] width 48 height 8
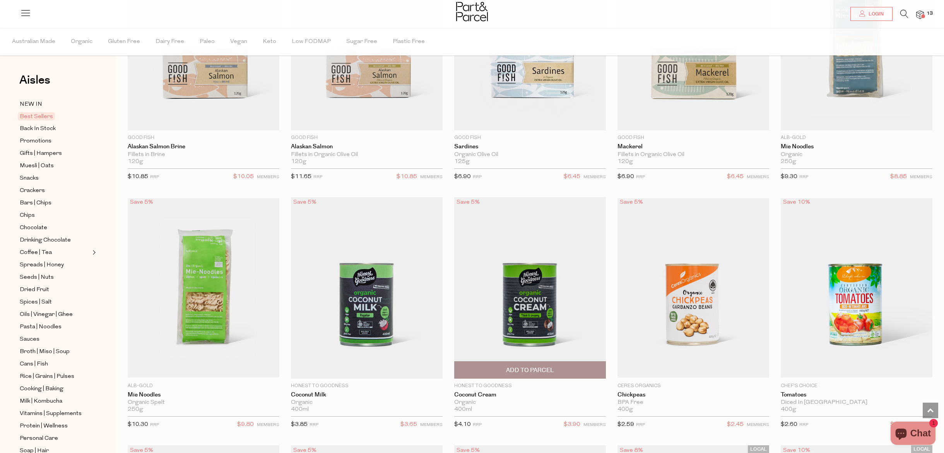
scroll to position [1025, 0]
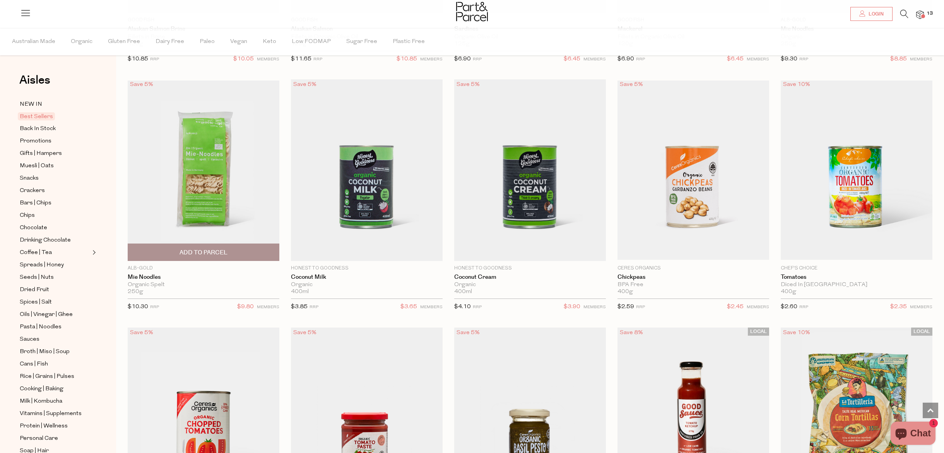
click at [226, 249] on span "Add To Parcel" at bounding box center [204, 252] width 48 height 8
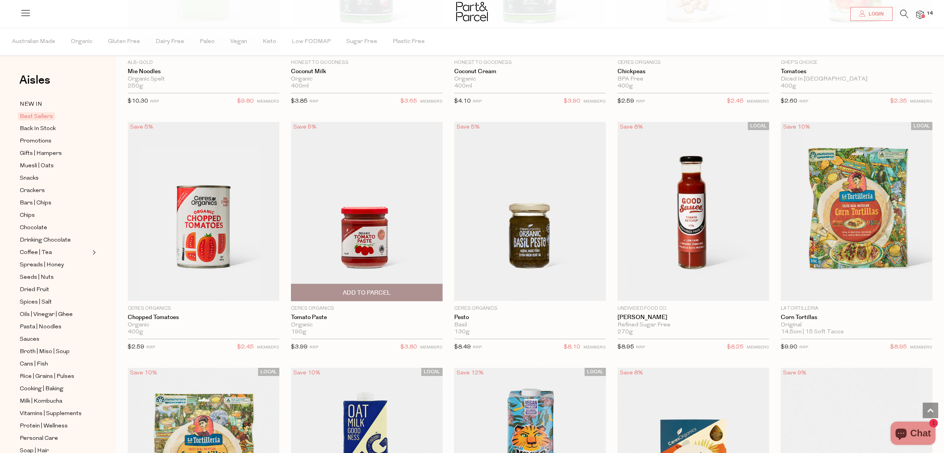
scroll to position [1284, 0]
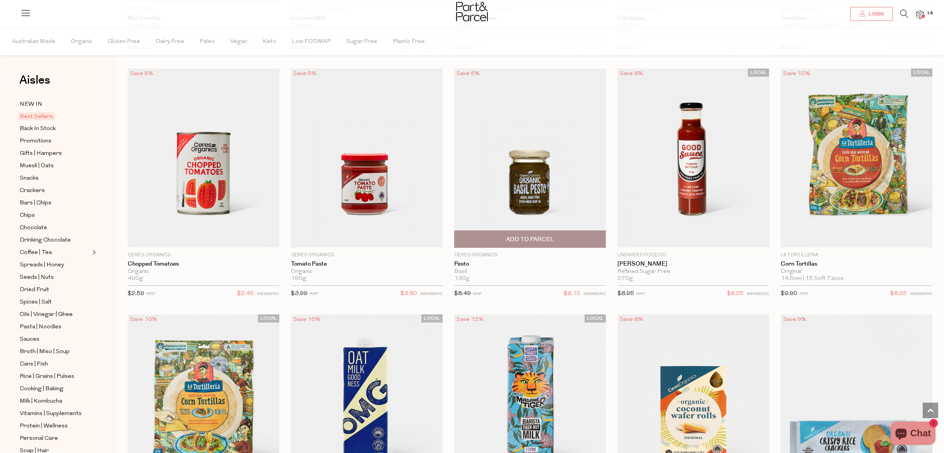
click at [547, 235] on span "Add To Parcel" at bounding box center [530, 239] width 48 height 8
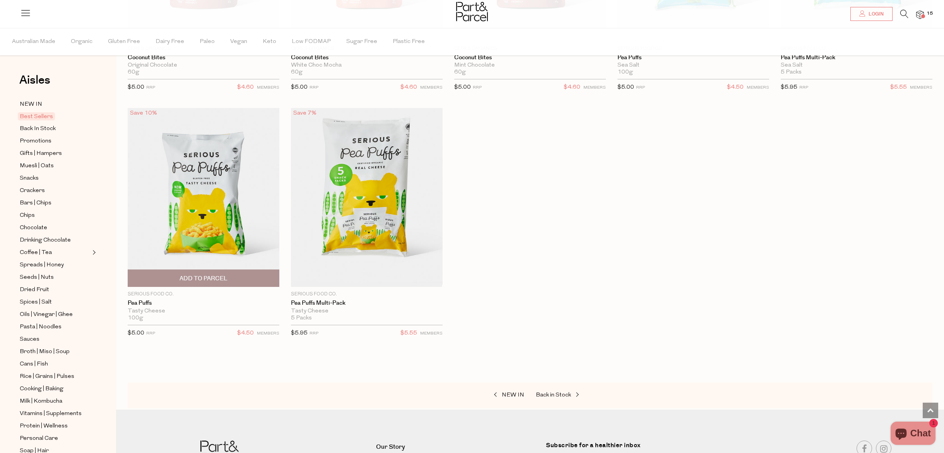
scroll to position [2075, 0]
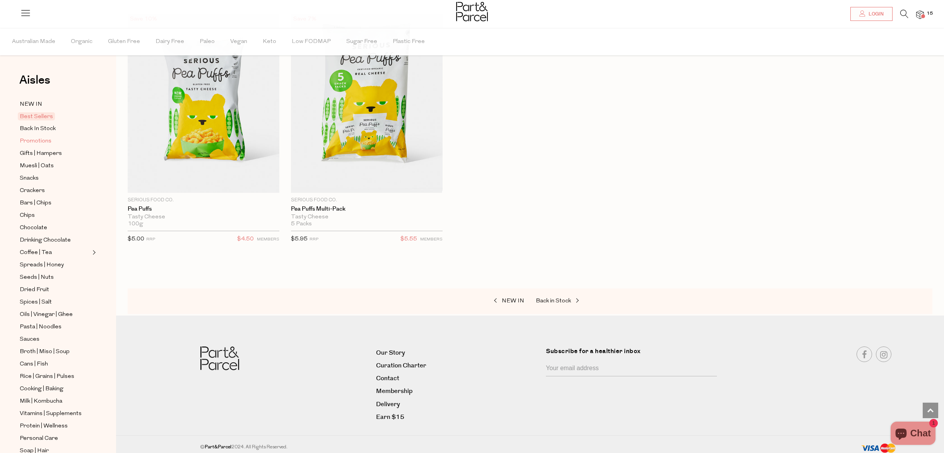
click at [40, 142] on span "Promotions" at bounding box center [36, 141] width 32 height 9
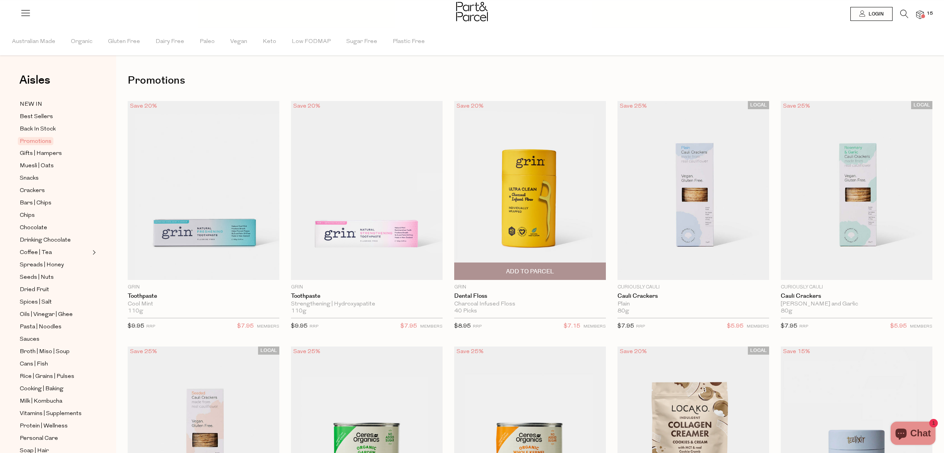
click at [506, 270] on span "Add To Parcel" at bounding box center [530, 271] width 48 height 8
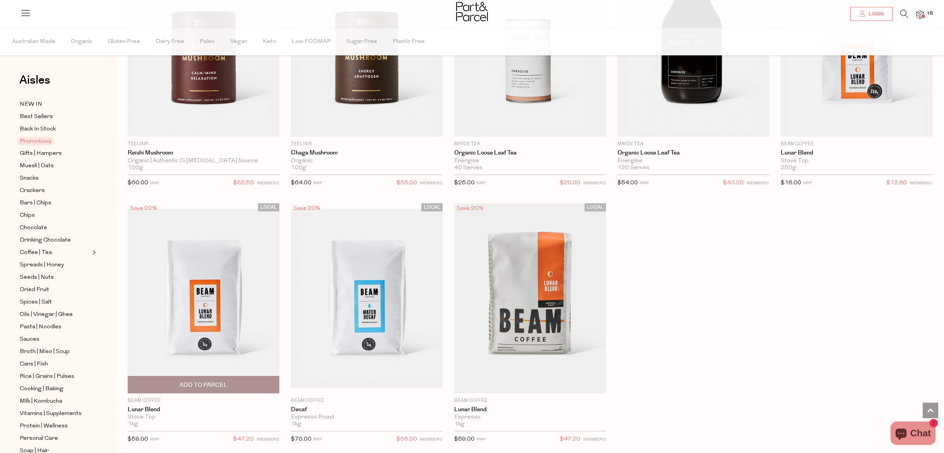
scroll to position [757, 0]
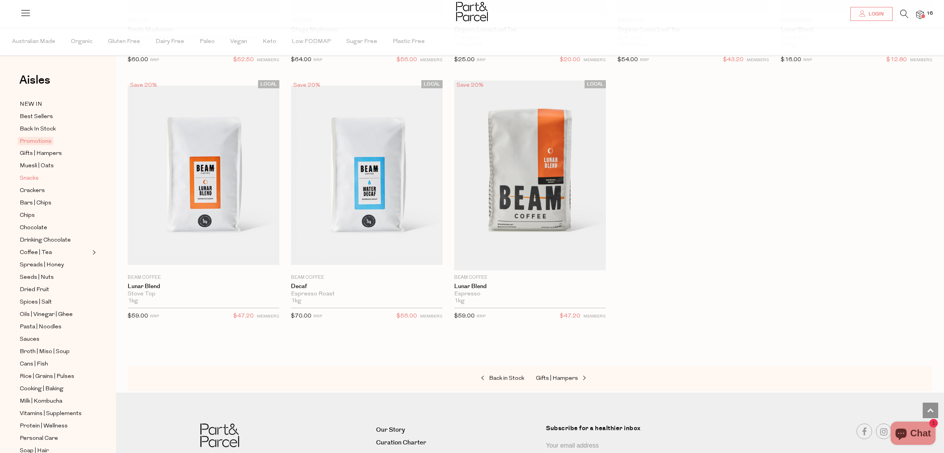
click at [33, 177] on span "Snacks" at bounding box center [29, 178] width 19 height 9
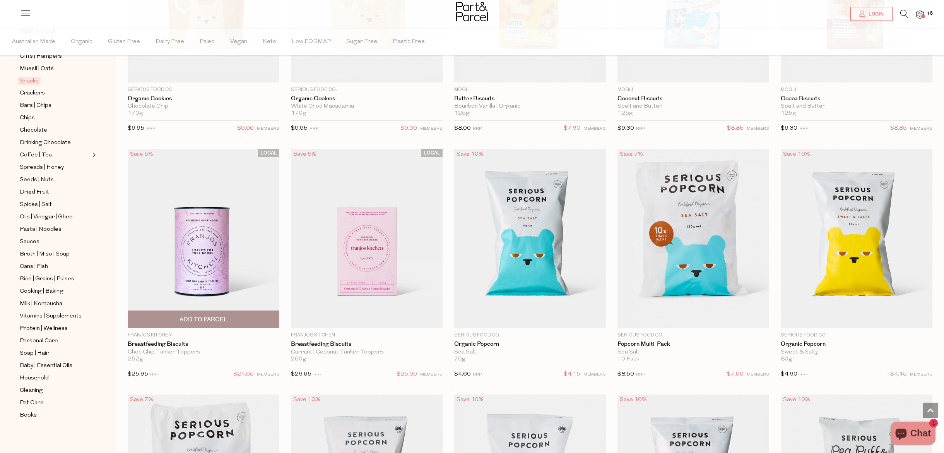
scroll to position [2047, 0]
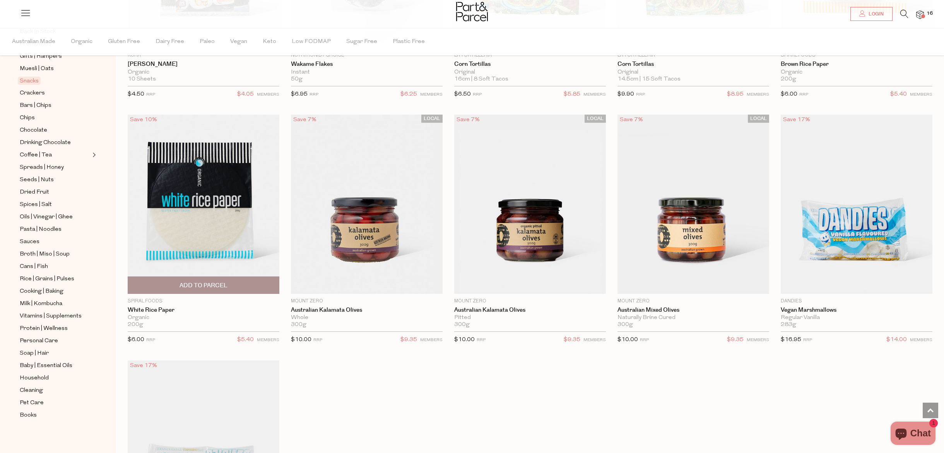
scroll to position [3372, 0]
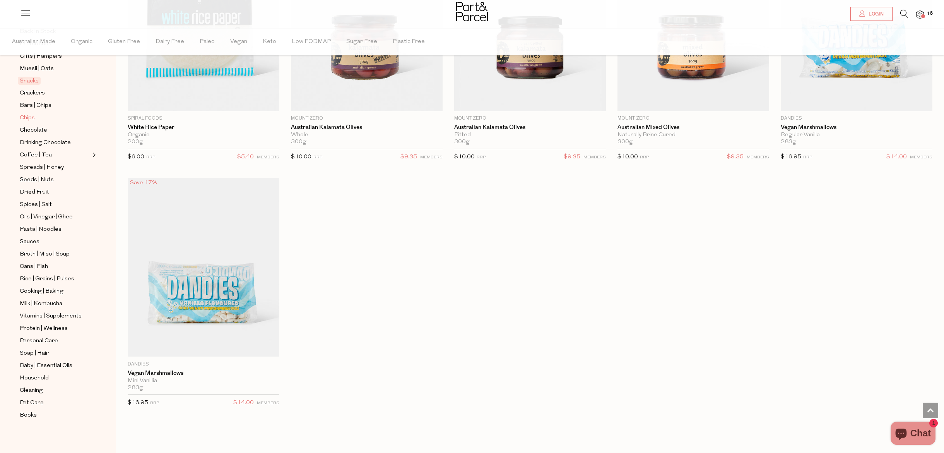
click at [32, 117] on span "Chips" at bounding box center [27, 117] width 15 height 9
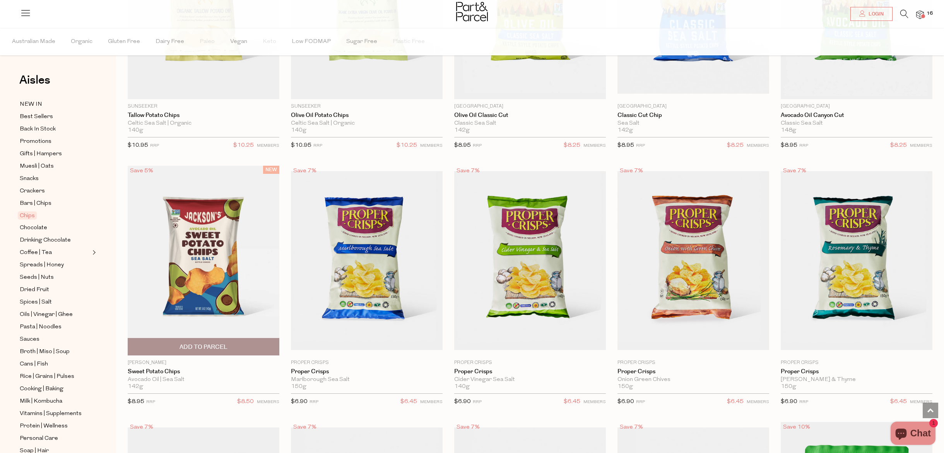
scroll to position [182, 0]
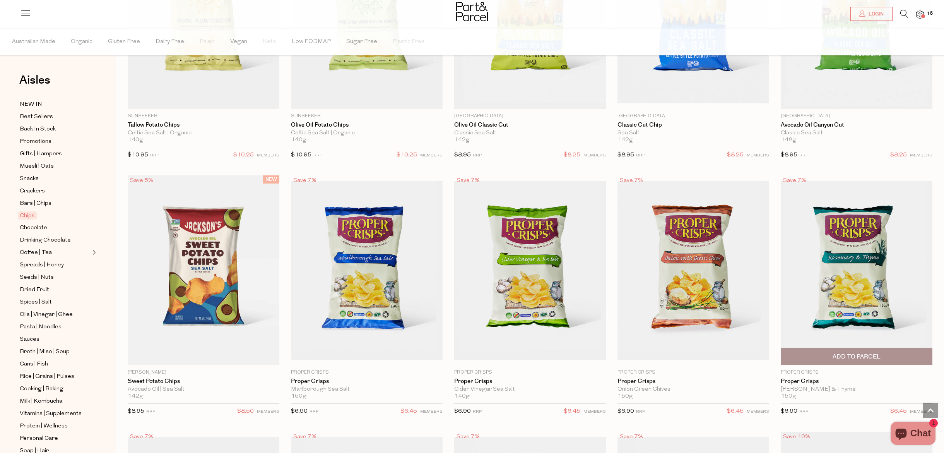
click at [877, 357] on span "Add To Parcel" at bounding box center [857, 357] width 48 height 8
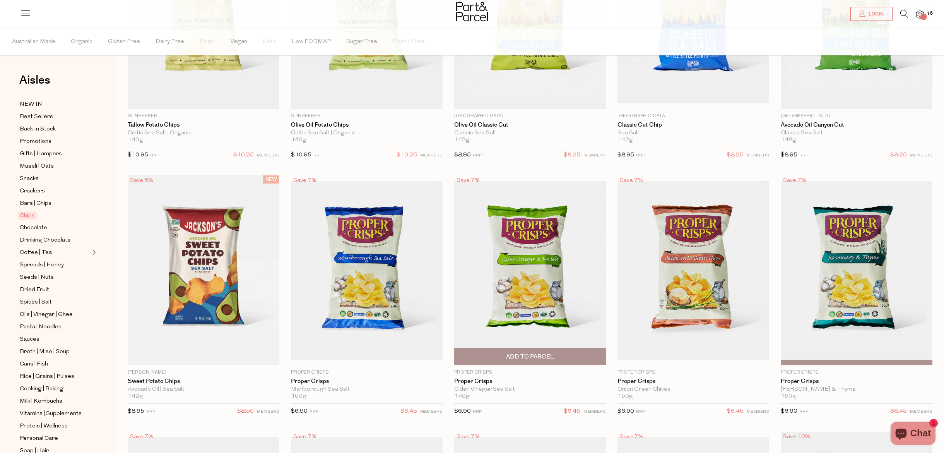
scroll to position [55, 0]
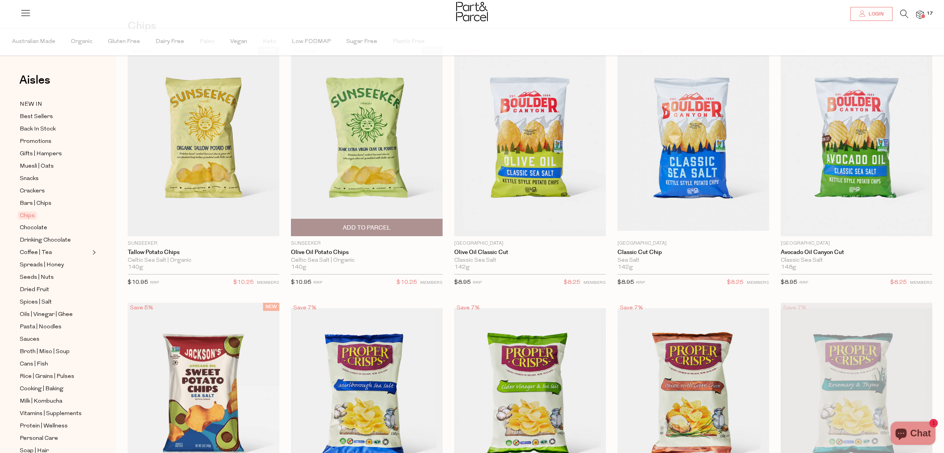
click at [356, 229] on span "Add To Parcel" at bounding box center [367, 228] width 48 height 8
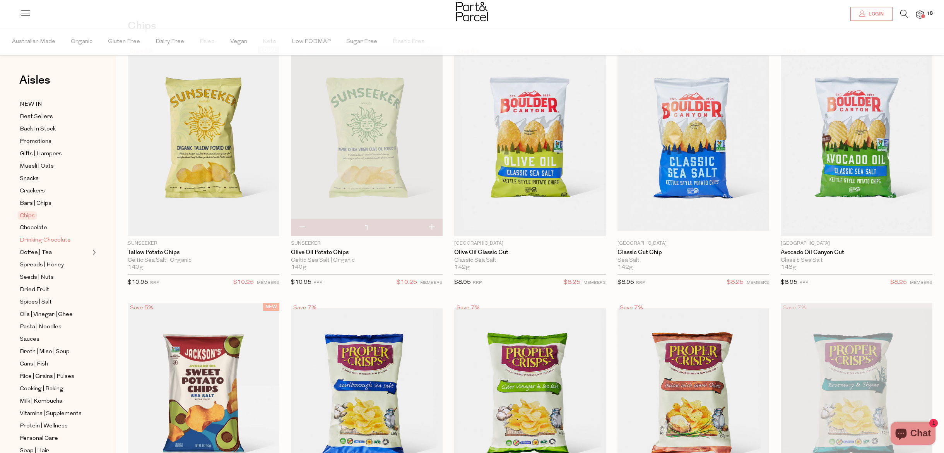
click at [48, 240] on span "Drinking Chocolate" at bounding box center [45, 240] width 51 height 9
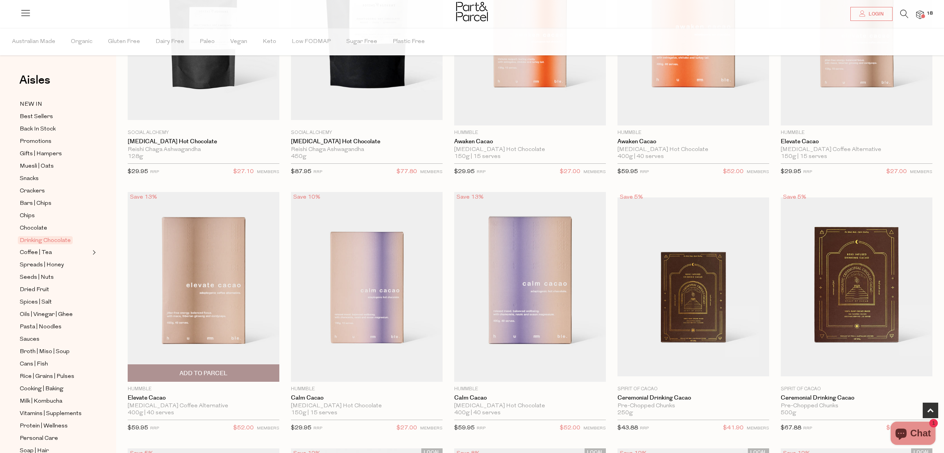
scroll to position [189, 0]
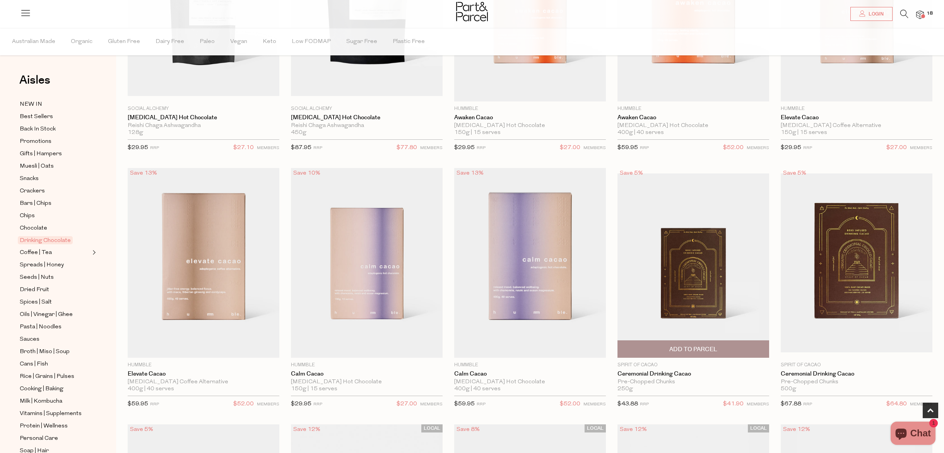
click at [705, 263] on img at bounding box center [694, 262] width 152 height 179
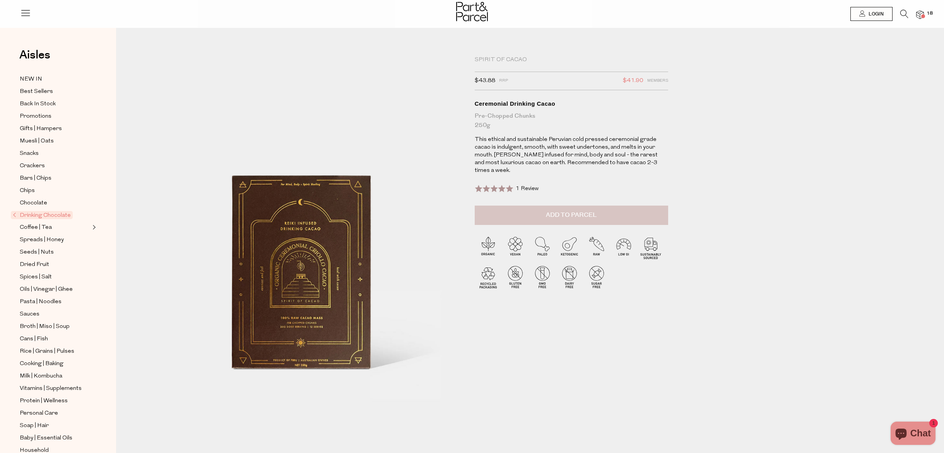
click at [573, 219] on button "Add to Parcel" at bounding box center [571, 214] width 193 height 19
click at [46, 229] on span "Coffee | Tea" at bounding box center [36, 227] width 32 height 9
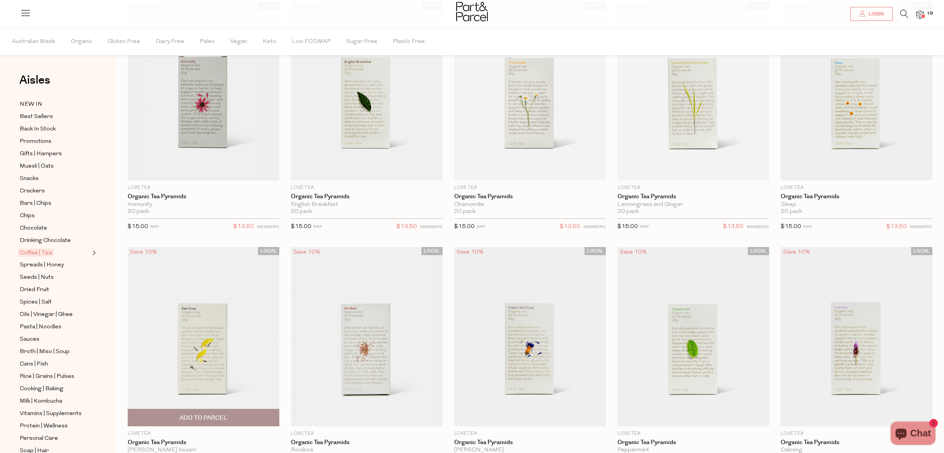
scroll to position [54, 0]
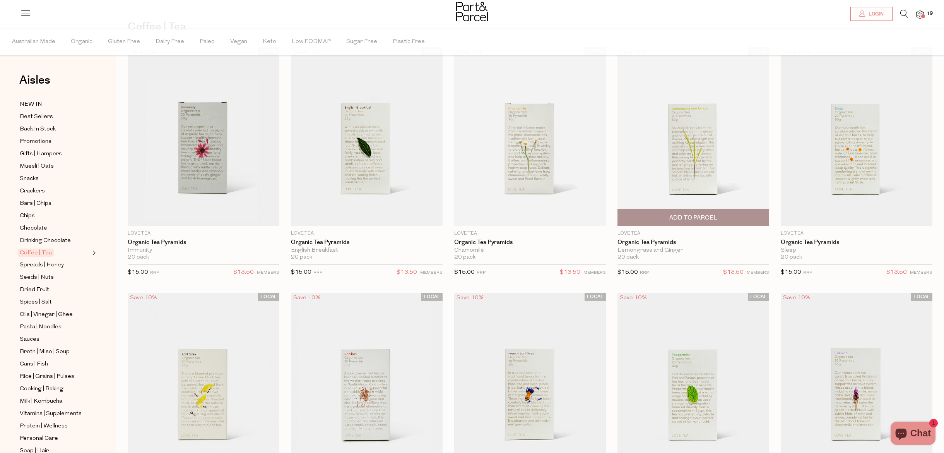
click at [718, 219] on span "Add To Parcel" at bounding box center [693, 217] width 147 height 17
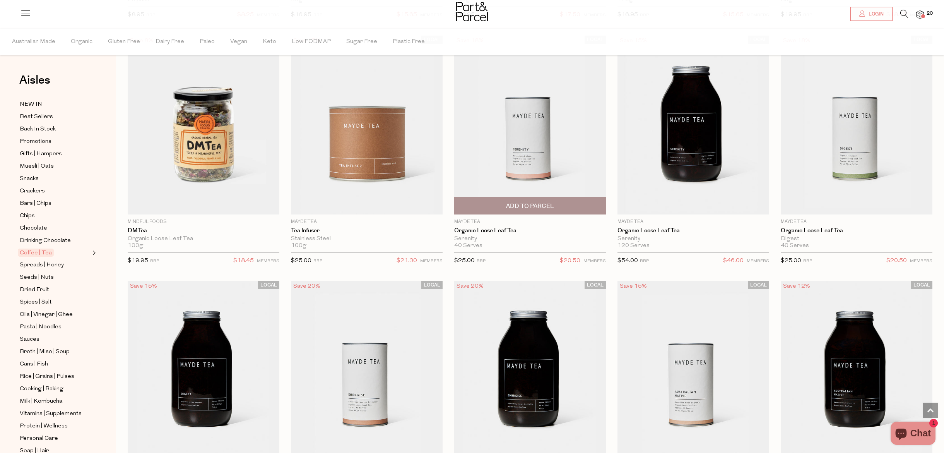
scroll to position [1905, 0]
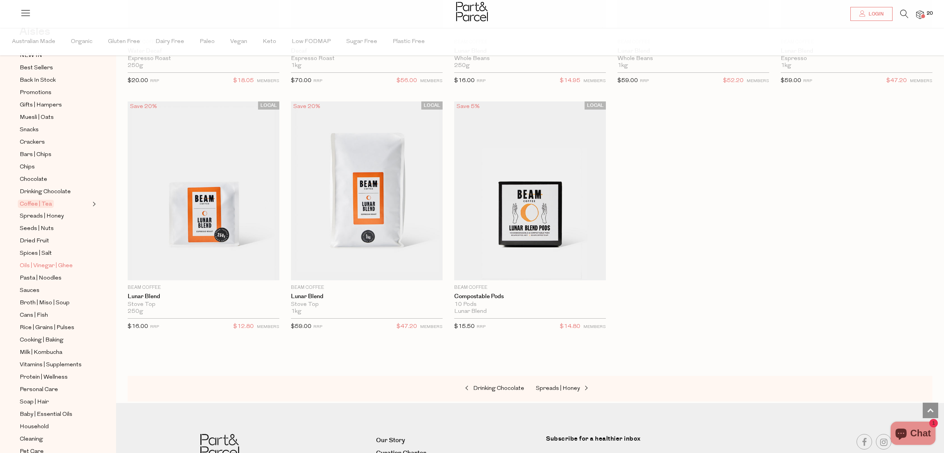
scroll to position [98, 0]
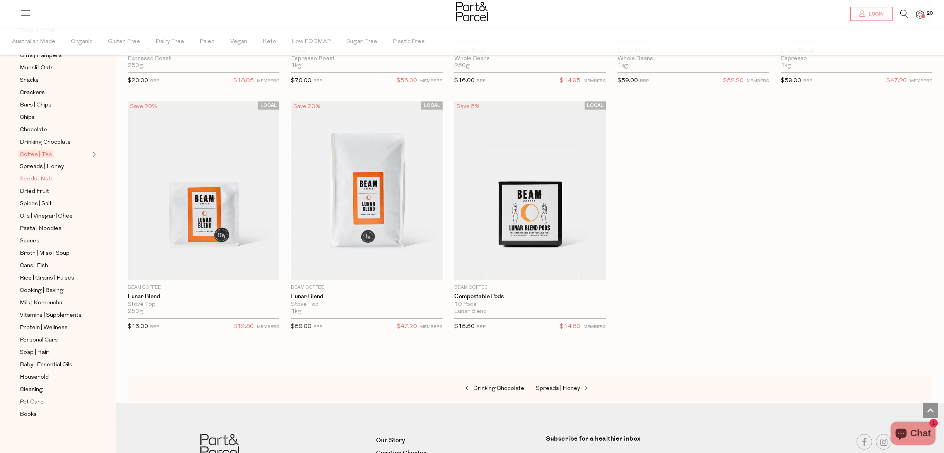
click at [33, 179] on span "Seeds | Nuts" at bounding box center [37, 179] width 34 height 9
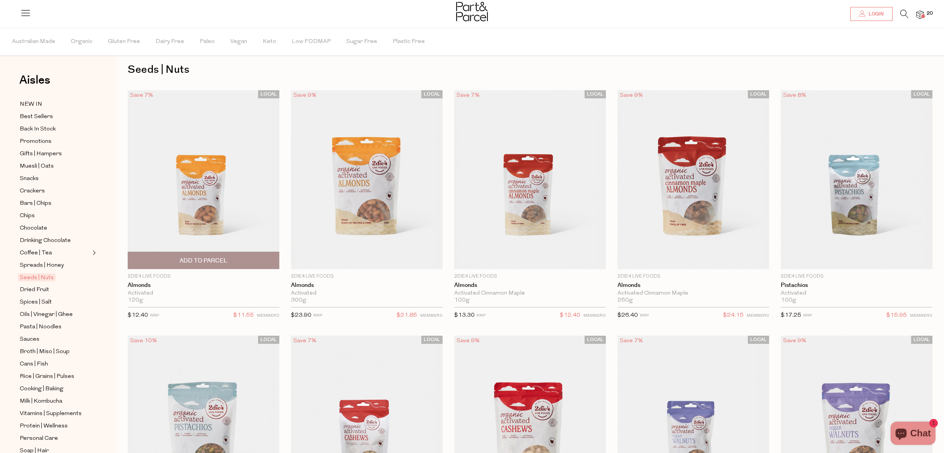
scroll to position [35, 0]
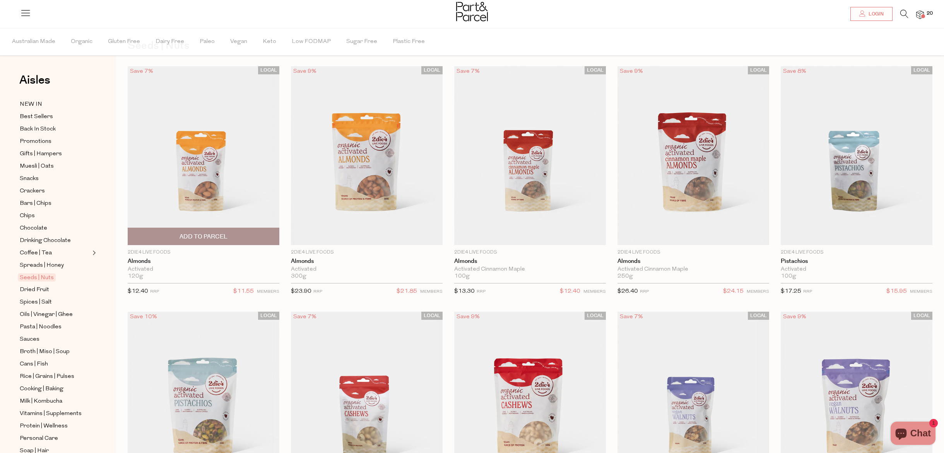
click at [214, 238] on span "Add To Parcel" at bounding box center [204, 237] width 48 height 8
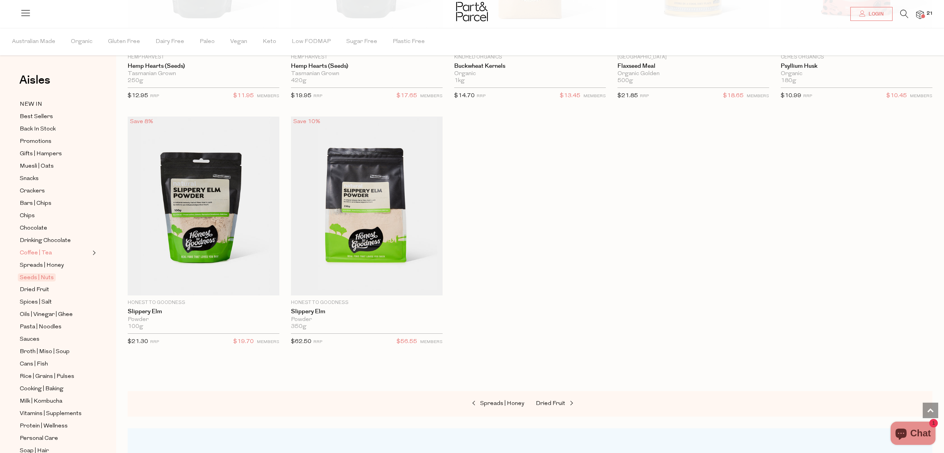
scroll to position [98, 0]
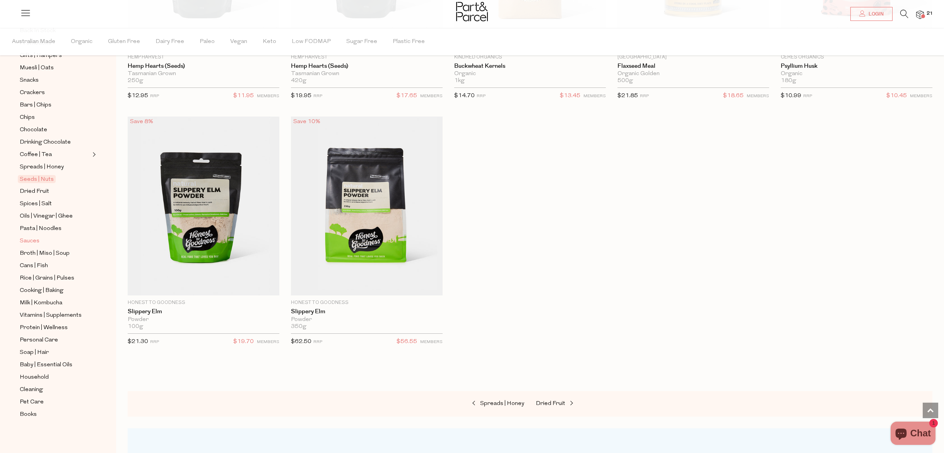
click at [34, 241] on span "Sauces" at bounding box center [30, 240] width 20 height 9
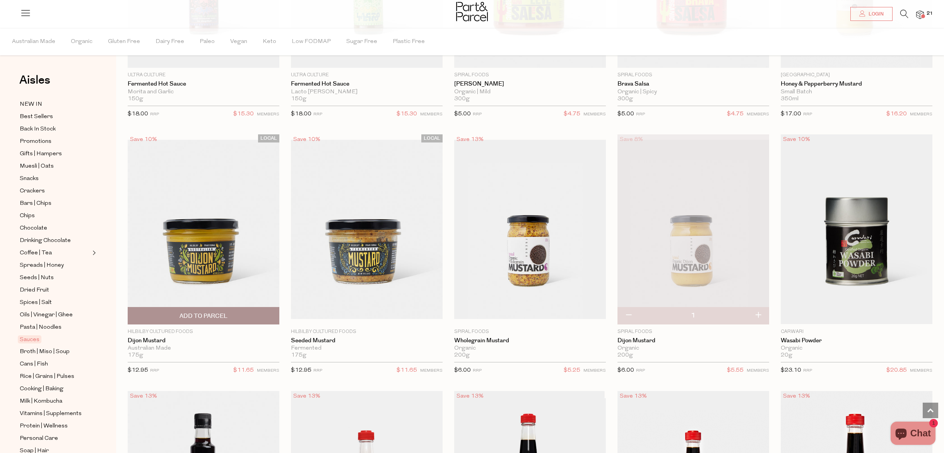
scroll to position [1954, 0]
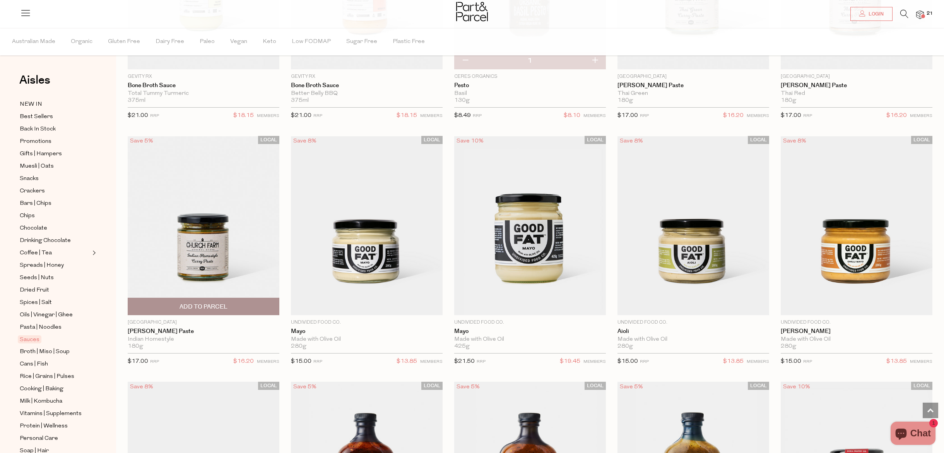
scroll to position [716, 0]
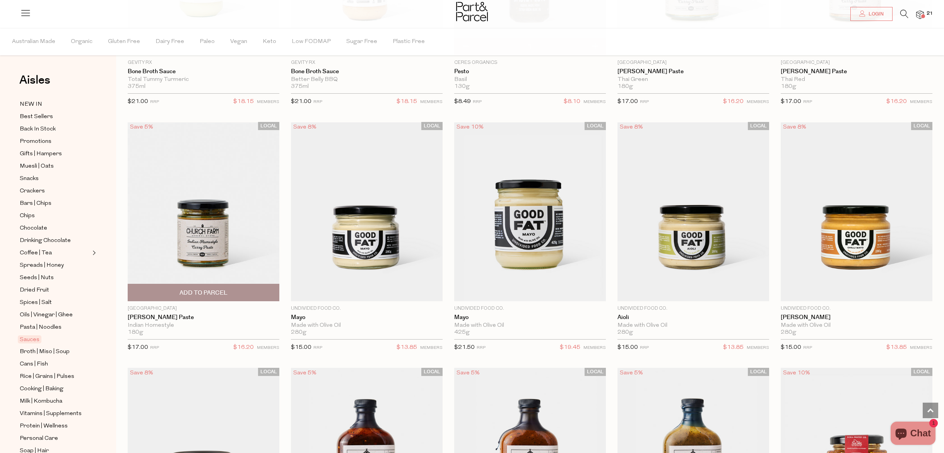
click at [210, 227] on img at bounding box center [204, 211] width 152 height 179
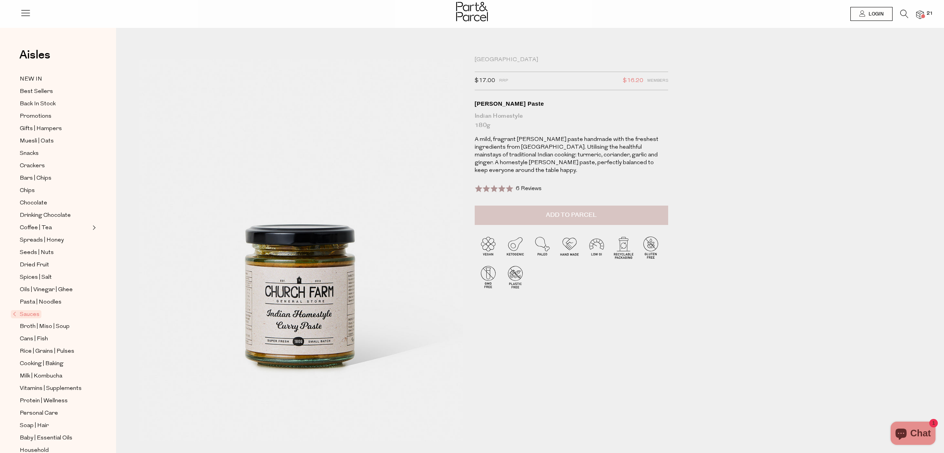
click at [500, 214] on button "Add to Parcel" at bounding box center [571, 214] width 193 height 19
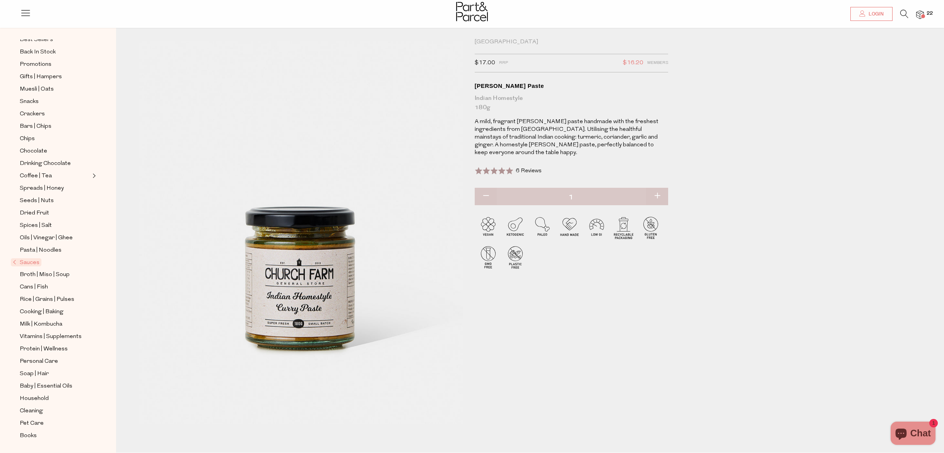
scroll to position [19, 0]
click at [60, 324] on span "Milk | Kombucha" at bounding box center [41, 324] width 43 height 9
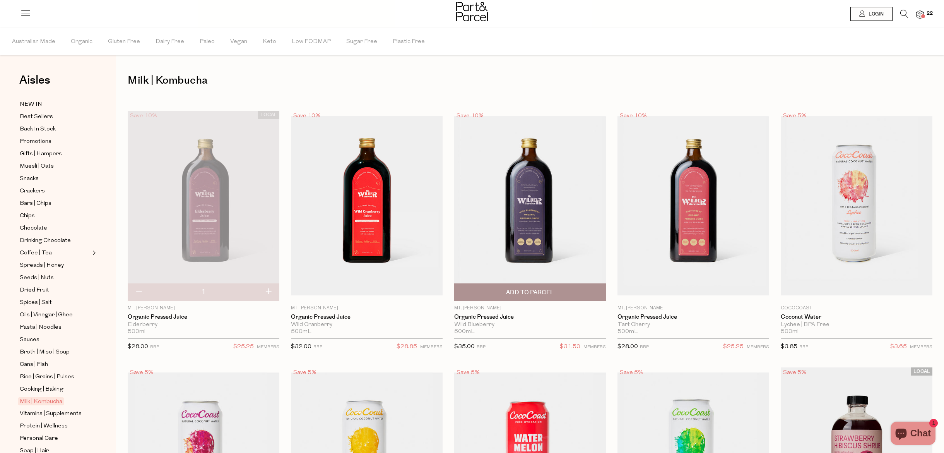
click at [483, 296] on span "Add To Parcel" at bounding box center [530, 292] width 147 height 17
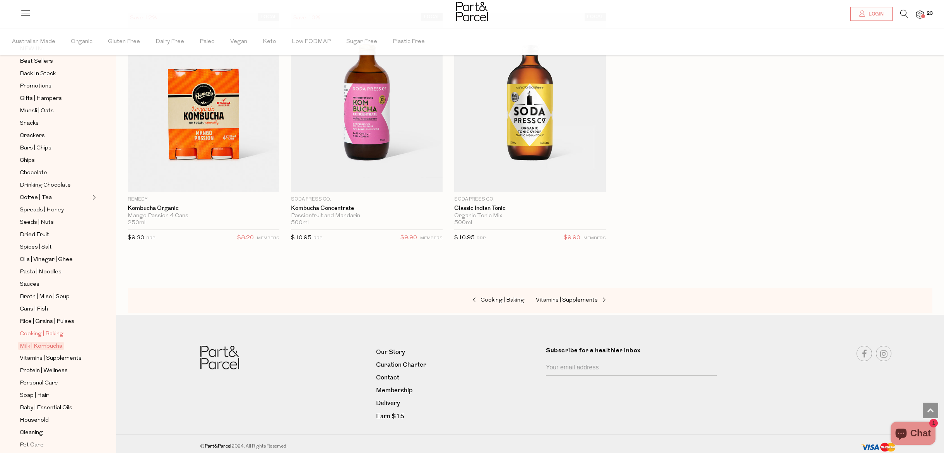
scroll to position [98, 0]
click at [62, 328] on span "Protein | Wellness" at bounding box center [44, 327] width 48 height 9
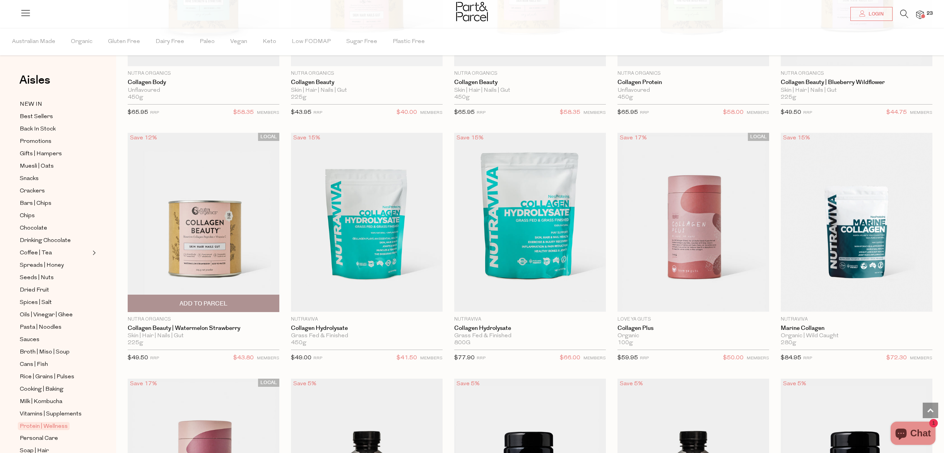
scroll to position [990, 0]
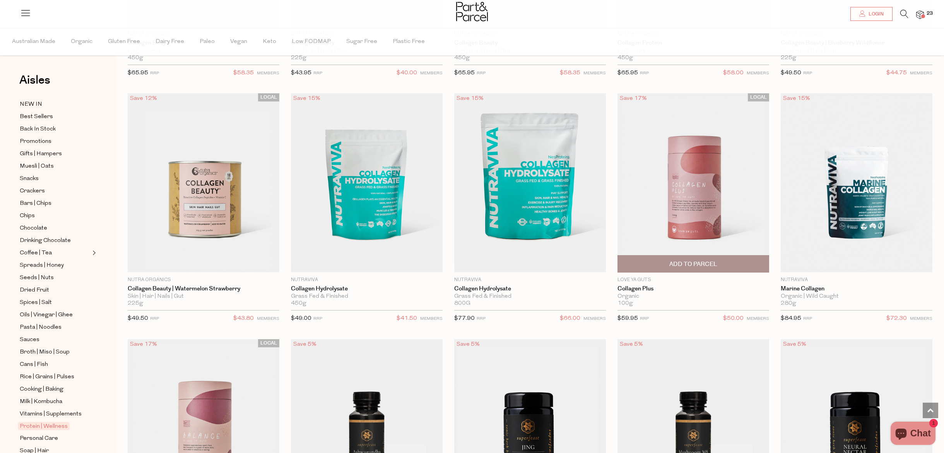
click at [722, 260] on span "Add To Parcel" at bounding box center [693, 263] width 147 height 17
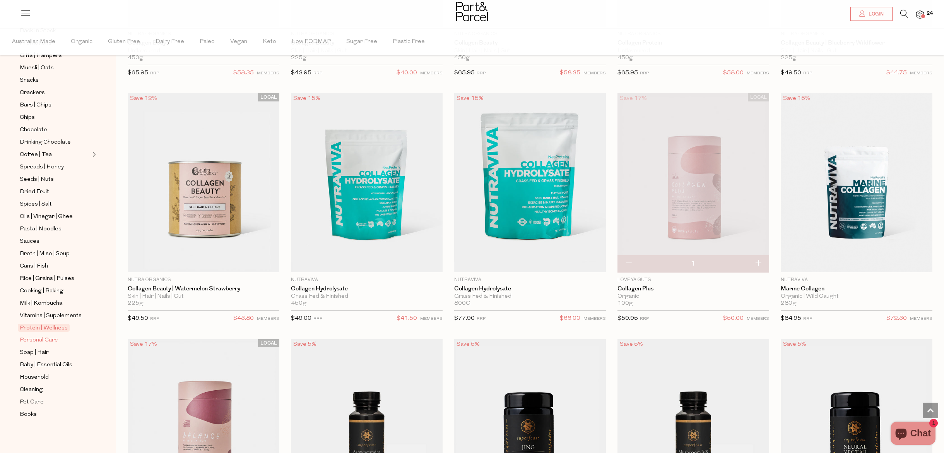
click at [45, 343] on span "Personal Care" at bounding box center [39, 340] width 38 height 9
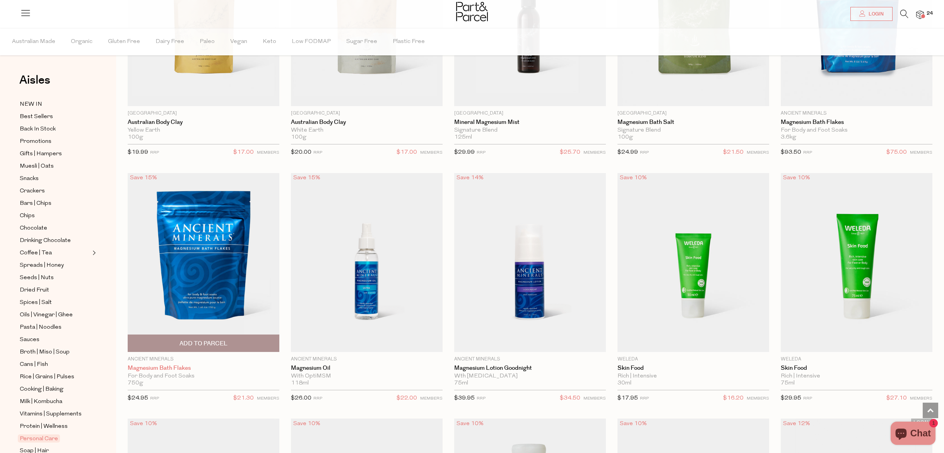
scroll to position [710, 0]
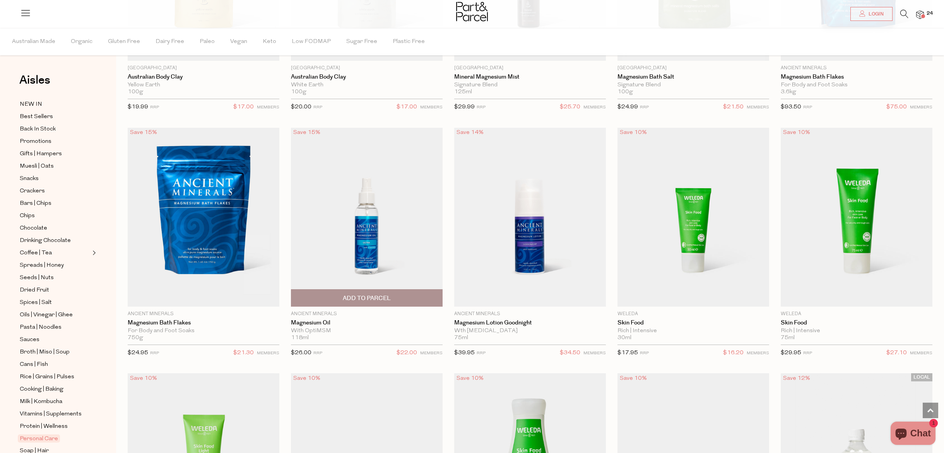
click at [369, 302] on span "Add To Parcel" at bounding box center [366, 297] width 147 height 17
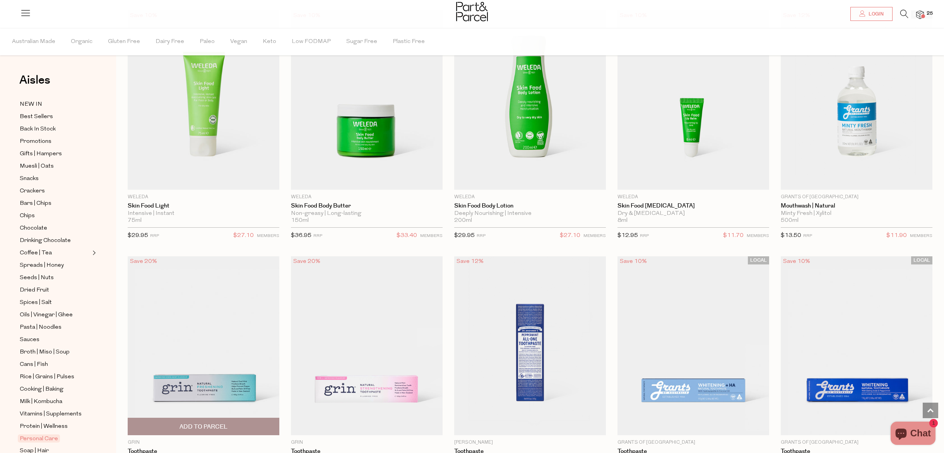
scroll to position [1019, 0]
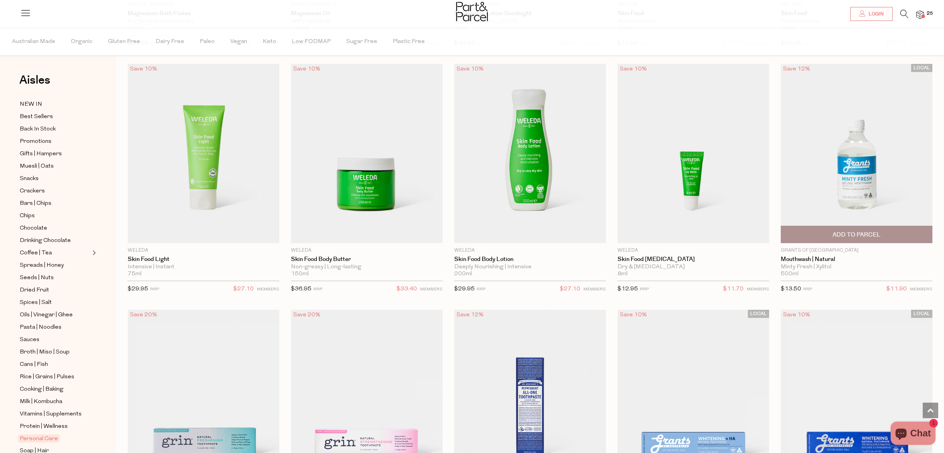
click at [846, 231] on span "Add To Parcel" at bounding box center [857, 235] width 48 height 8
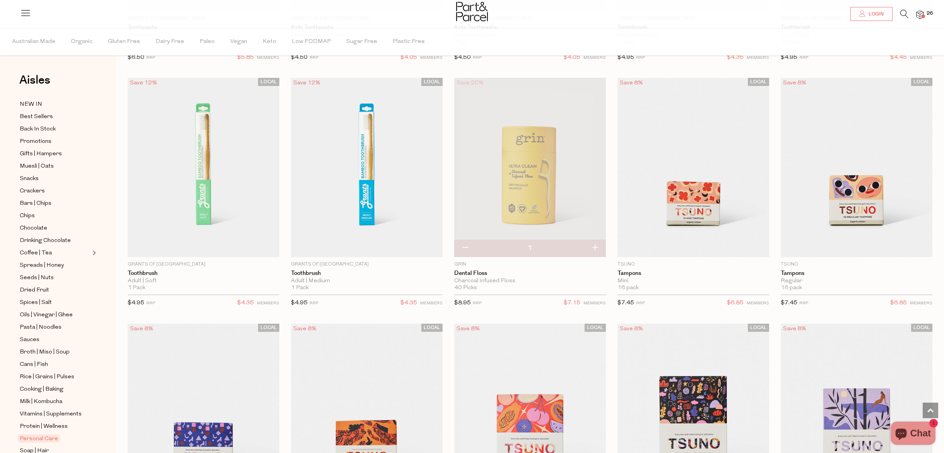
scroll to position [2184, 0]
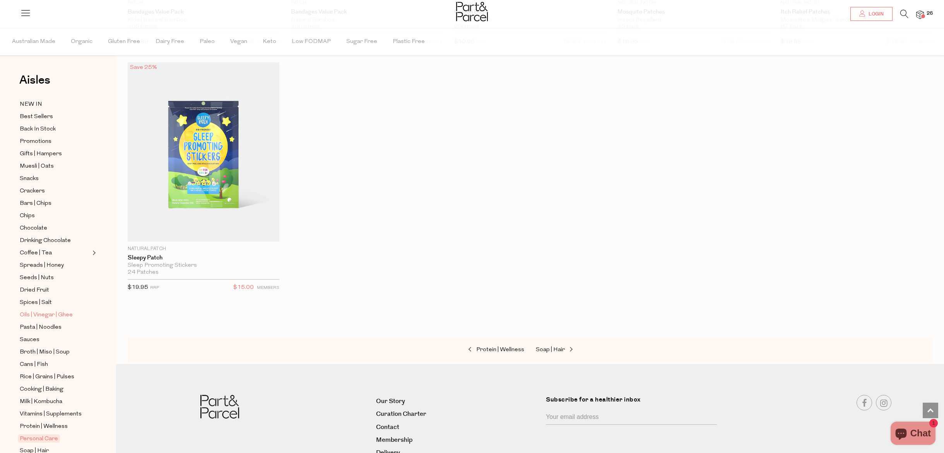
scroll to position [98, 0]
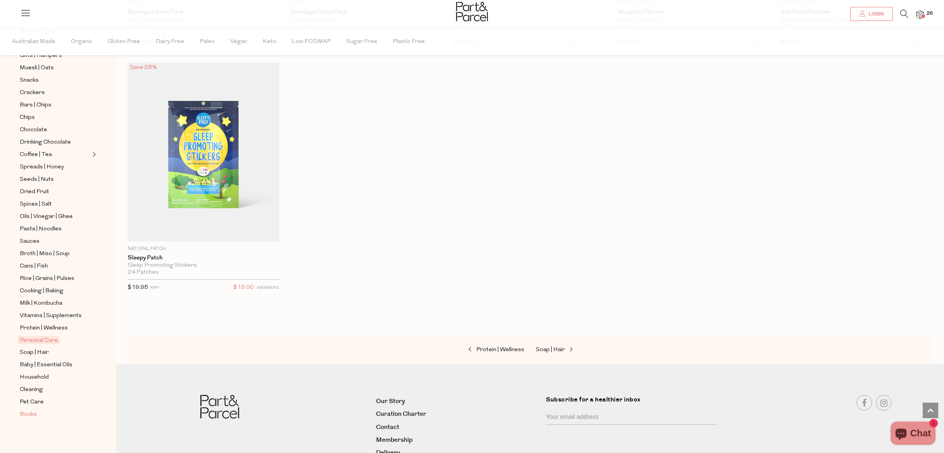
click at [32, 412] on span "Books" at bounding box center [28, 414] width 17 height 9
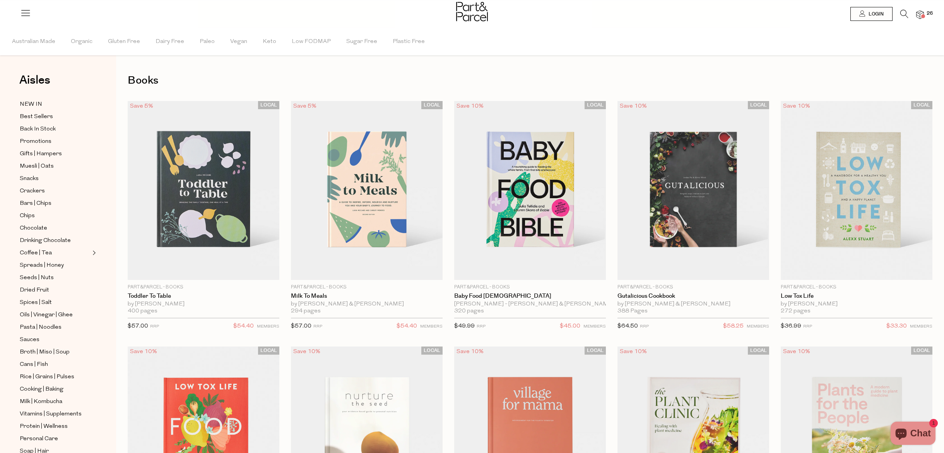
click at [930, 15] on span "26" at bounding box center [930, 13] width 10 height 7
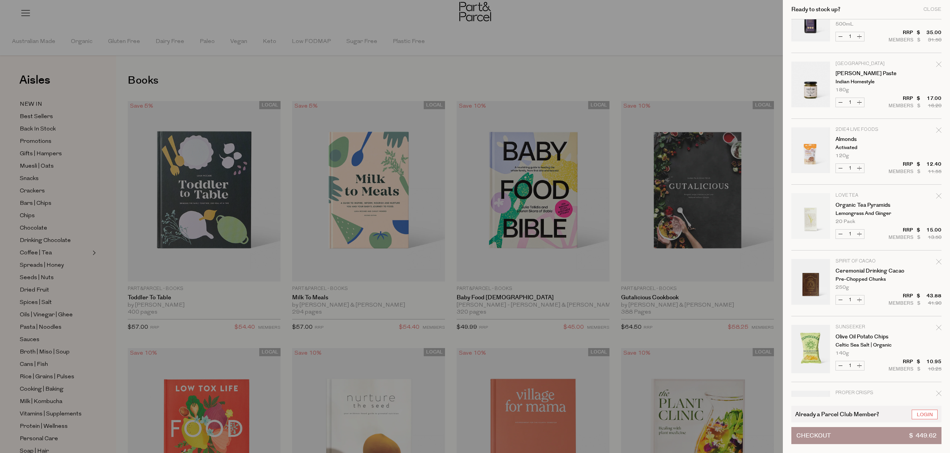
scroll to position [231, 0]
click at [938, 258] on icon "Remove Ceremonial Drinking Cacao" at bounding box center [938, 259] width 5 height 5
type input "Add Membership"
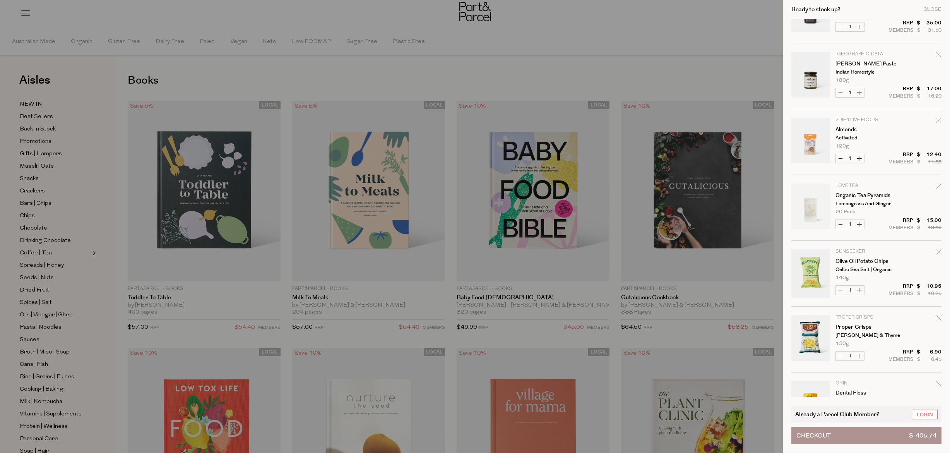
scroll to position [263, 0]
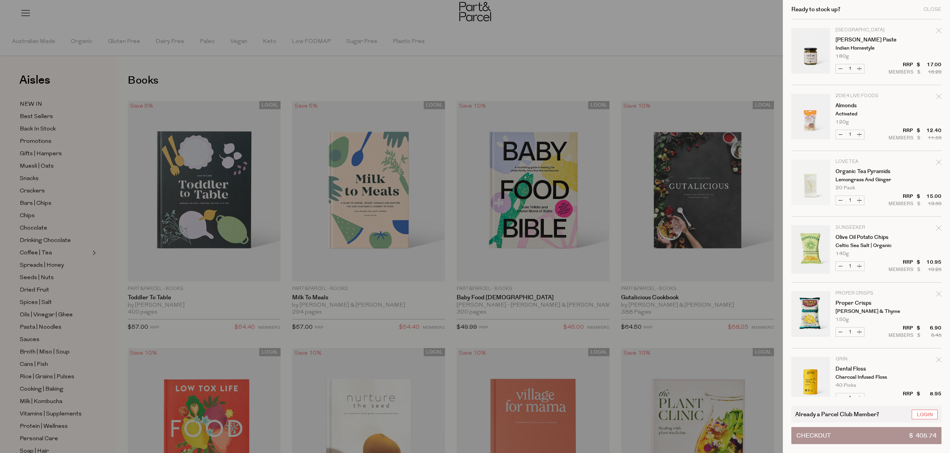
click at [938, 294] on icon "Remove Proper Crisps" at bounding box center [938, 293] width 5 height 5
type input "Add Membership"
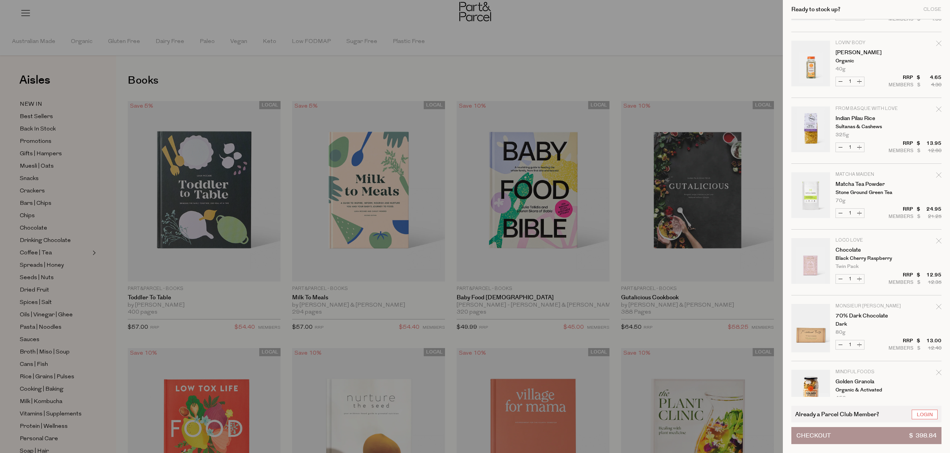
scroll to position [1053, 0]
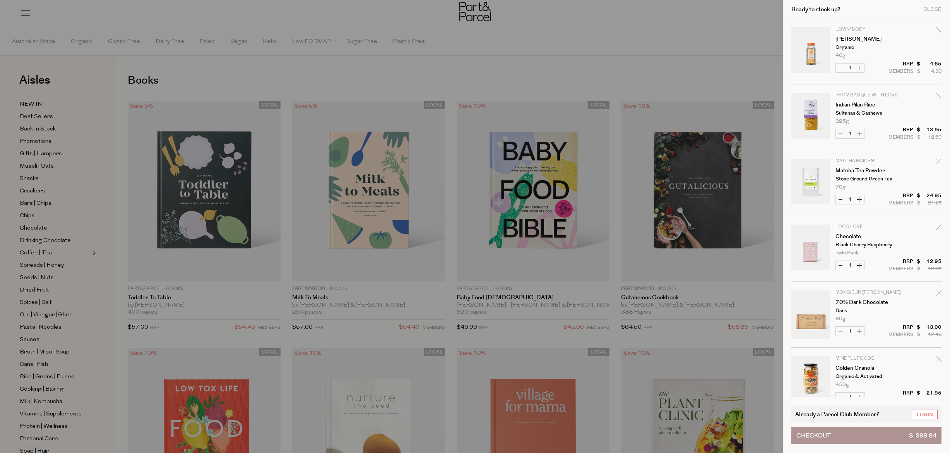
click at [938, 228] on icon "Remove Chocolate" at bounding box center [938, 226] width 5 height 5
type input "Add Membership"
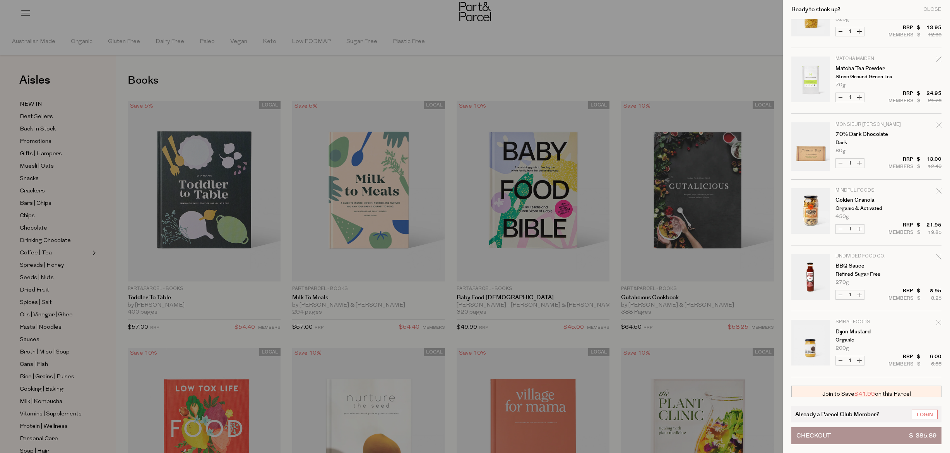
scroll to position [1203, 0]
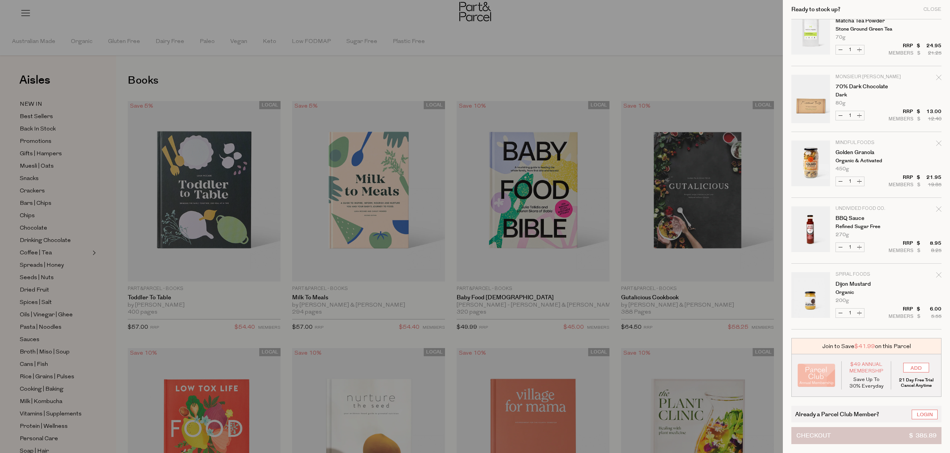
click at [896, 439] on button "Checkout $ 385.89" at bounding box center [866, 435] width 150 height 17
